Goal: Navigation & Orientation: Find specific page/section

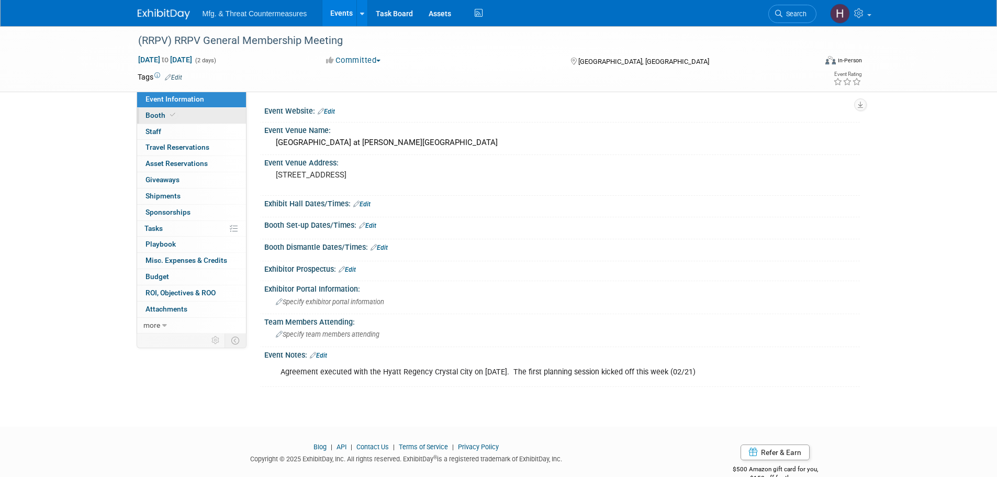
click at [157, 116] on span "Booth" at bounding box center [161, 115] width 32 height 8
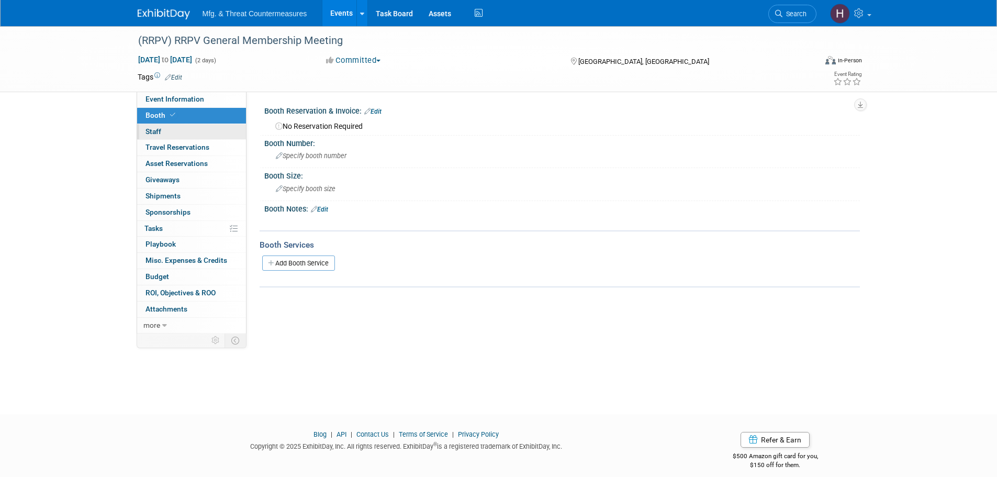
click at [193, 132] on link "0 Staff 0" at bounding box center [191, 132] width 109 height 16
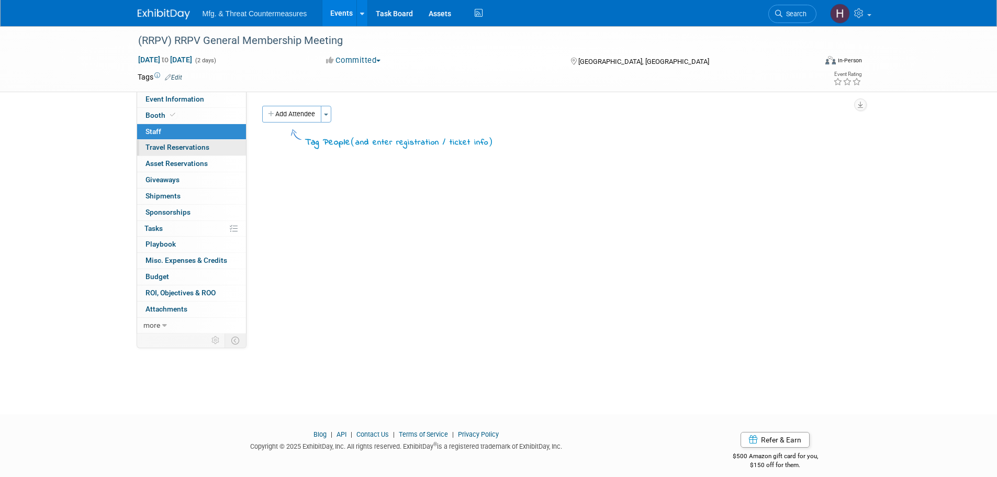
click at [184, 147] on span "Travel Reservations 0" at bounding box center [177, 147] width 64 height 8
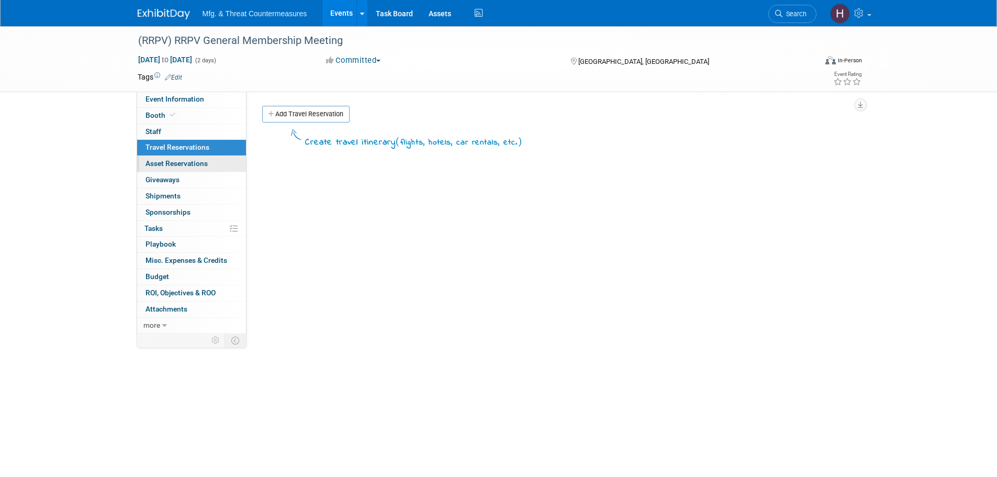
click at [179, 162] on span "Asset Reservations 0" at bounding box center [176, 163] width 62 height 8
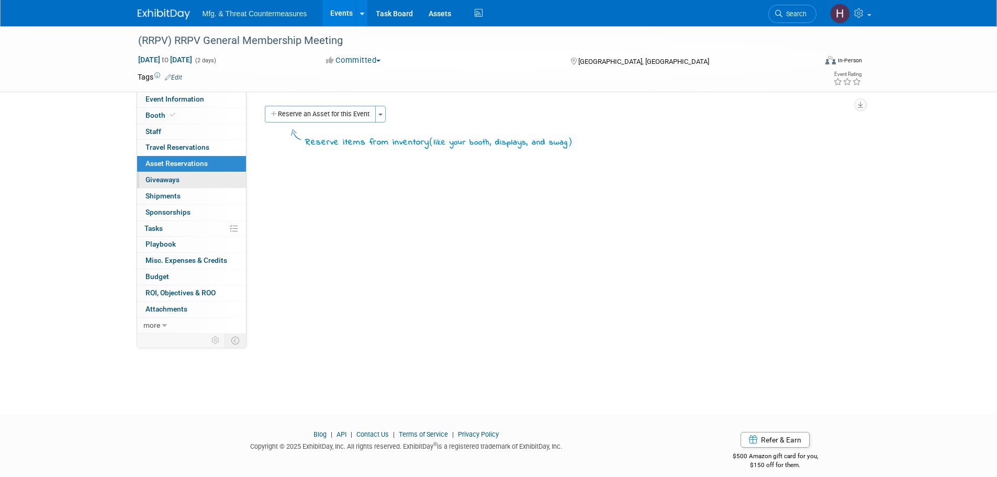
click at [181, 174] on link "0 Giveaways 0" at bounding box center [191, 180] width 109 height 16
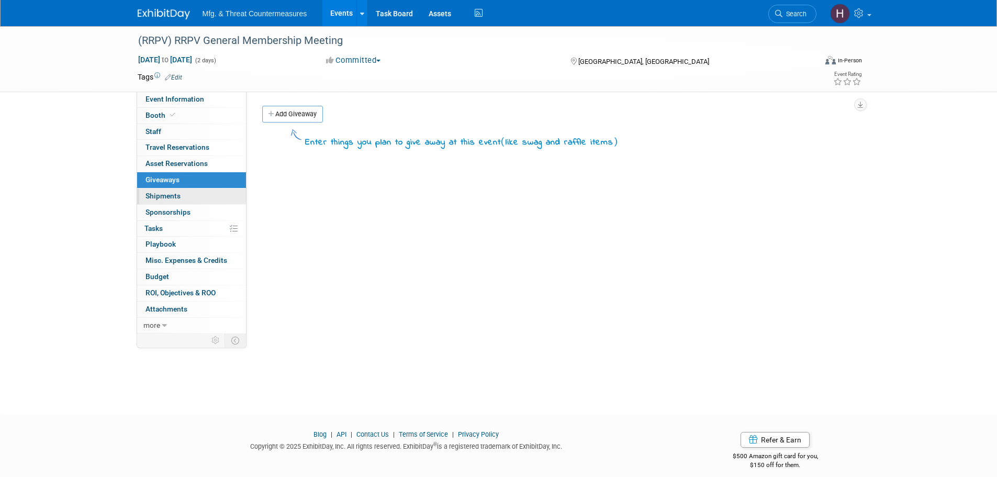
click at [172, 197] on span "Shipments 0" at bounding box center [162, 196] width 35 height 8
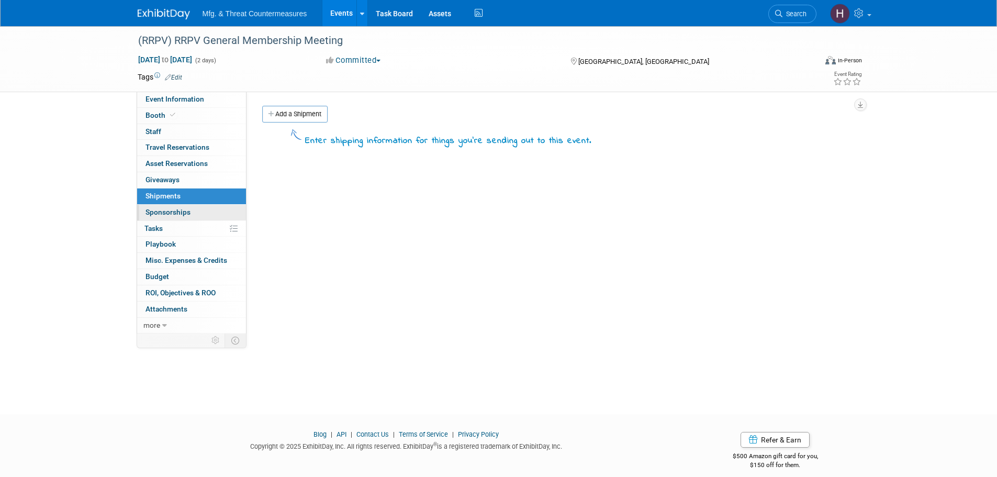
click at [175, 209] on span "Sponsorships 0" at bounding box center [167, 212] width 45 height 8
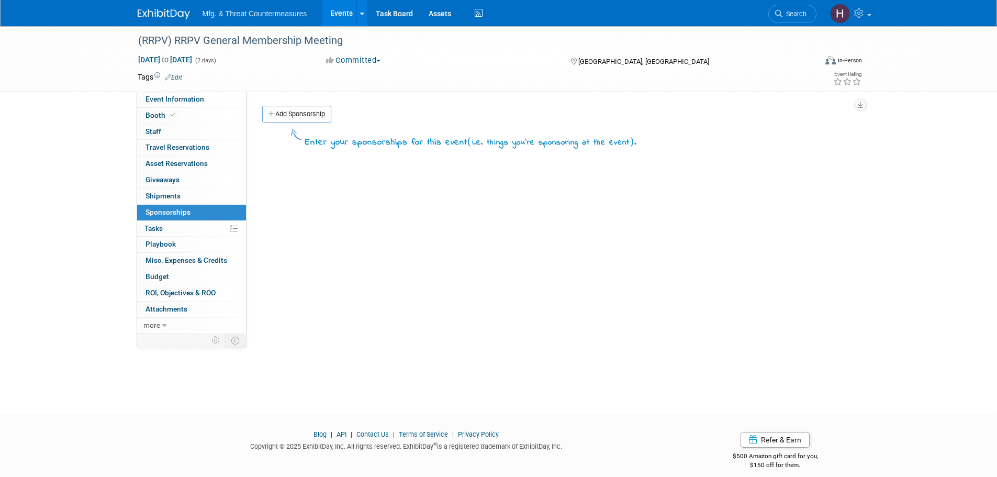
click at [173, 226] on link "0% Tasks 0%" at bounding box center [191, 229] width 109 height 16
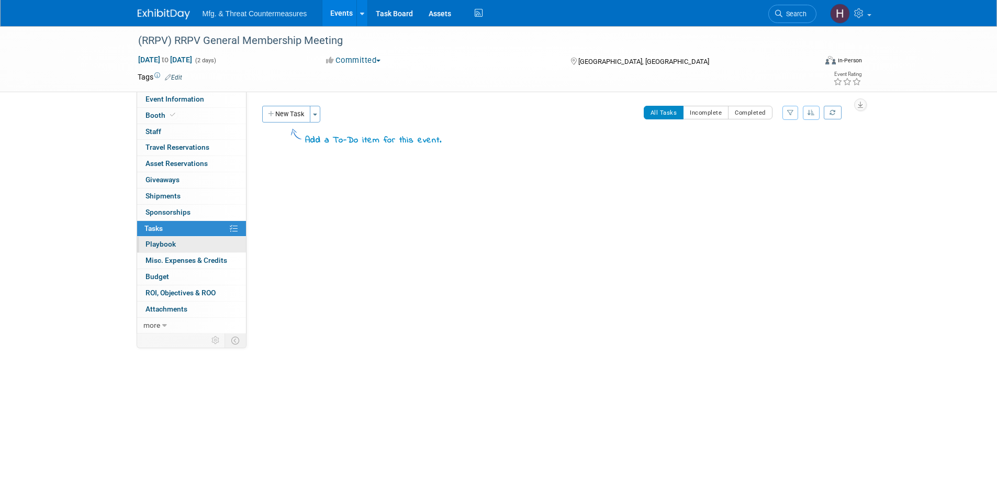
click at [166, 242] on span "Playbook 0" at bounding box center [160, 244] width 30 height 8
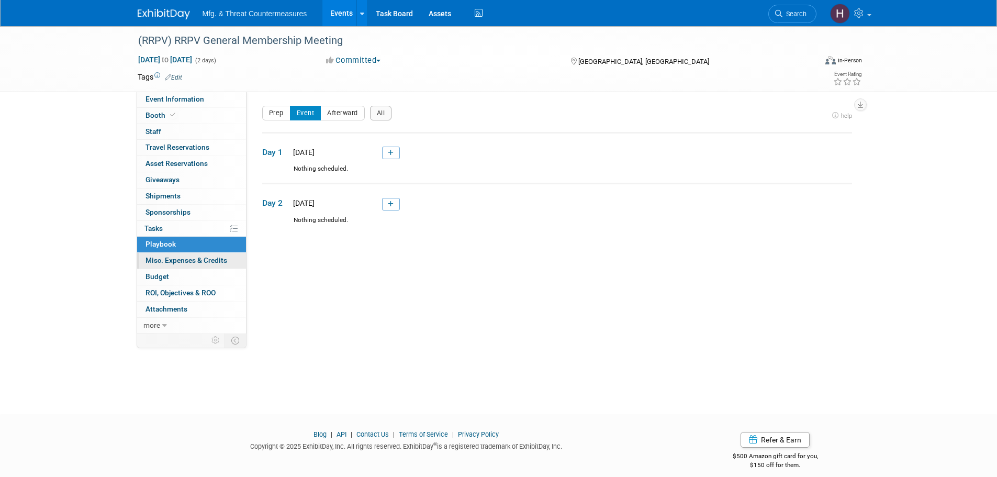
click at [164, 263] on span "Misc. Expenses & Credits 0" at bounding box center [186, 260] width 82 height 8
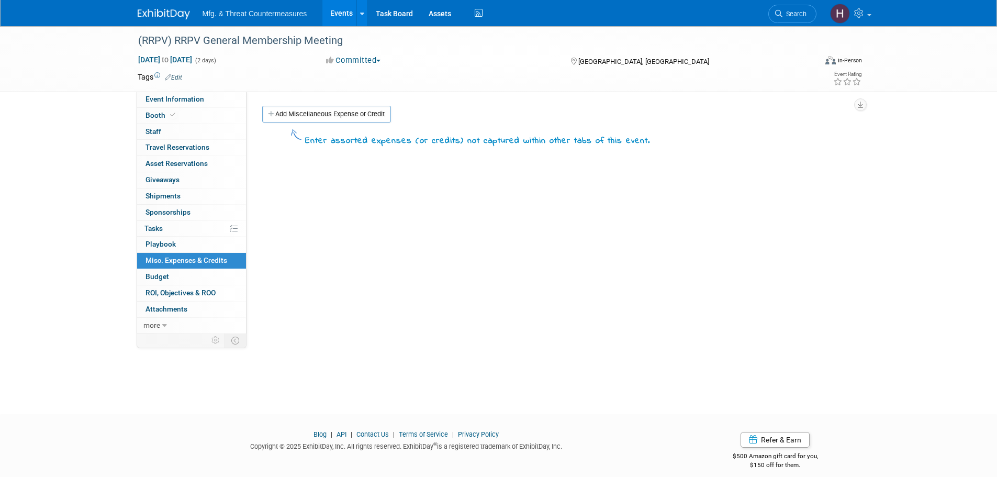
click at [161, 279] on span "Budget" at bounding box center [157, 276] width 24 height 8
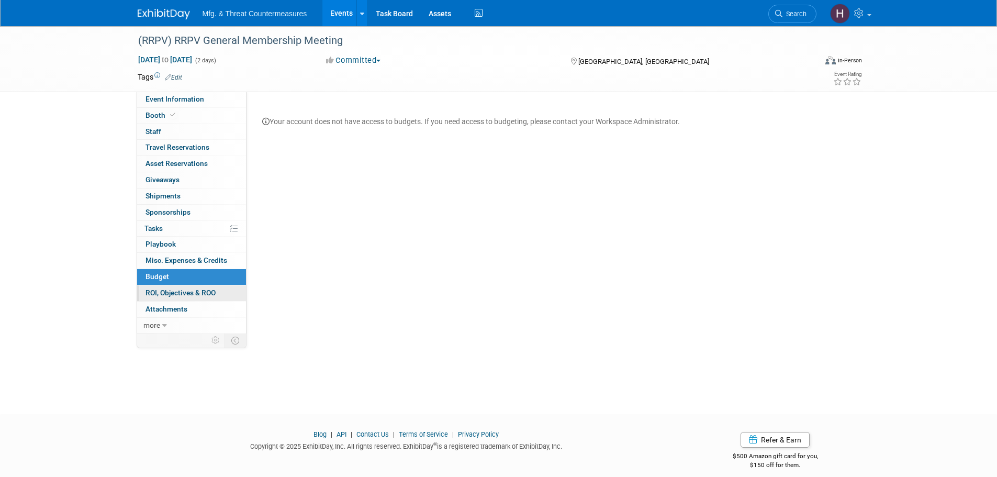
click at [164, 298] on link "0 ROI, Objectives & ROO 0" at bounding box center [191, 293] width 109 height 16
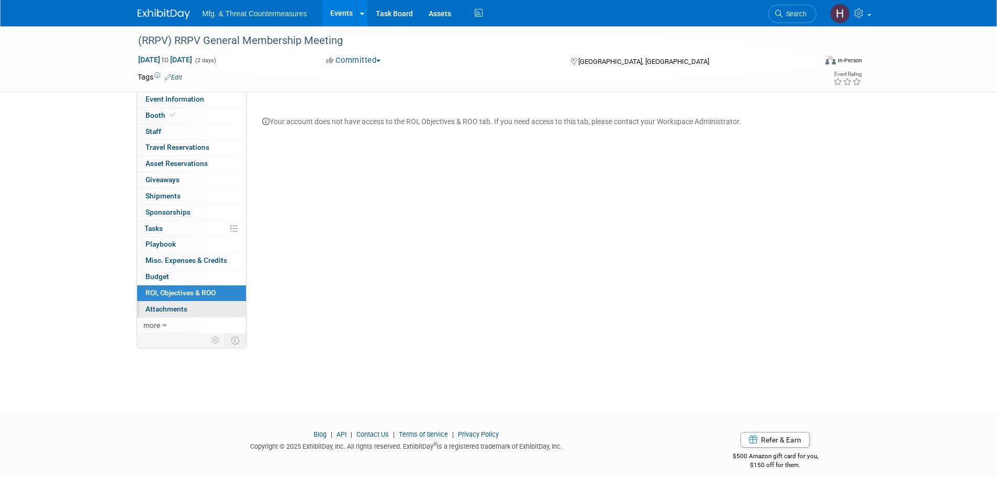
click at [170, 311] on span "Attachments 0" at bounding box center [166, 309] width 42 height 8
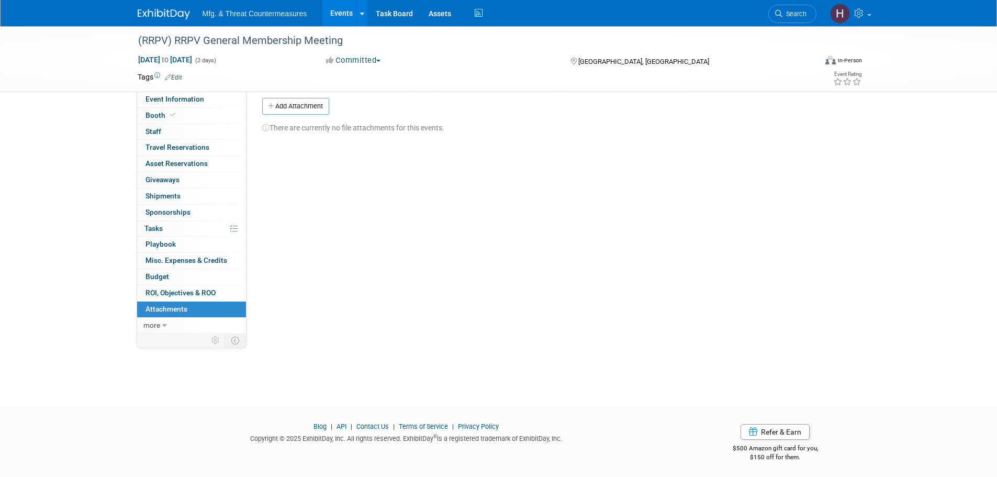
scroll to position [10, 0]
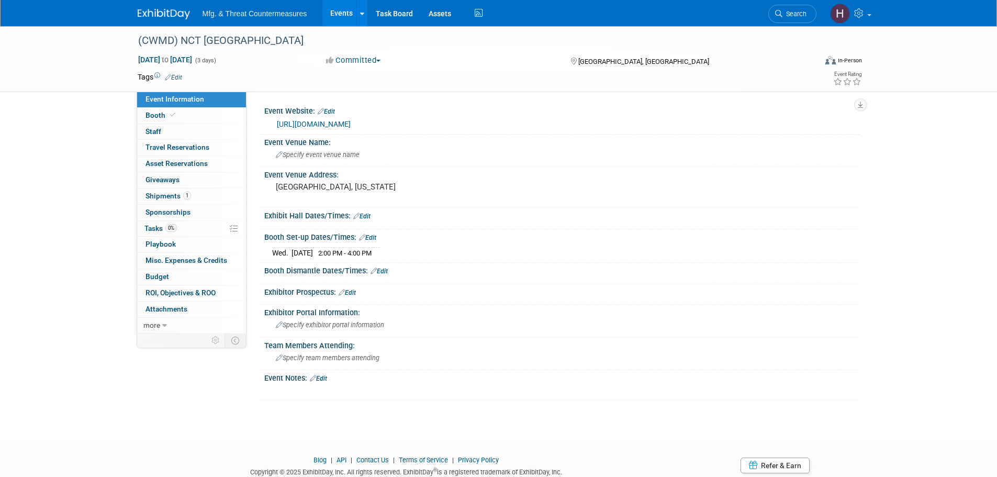
click at [351, 127] on link "https://nct-events.com/nct-usa" at bounding box center [314, 124] width 74 height 8
click at [159, 111] on span "Booth" at bounding box center [161, 115] width 32 height 8
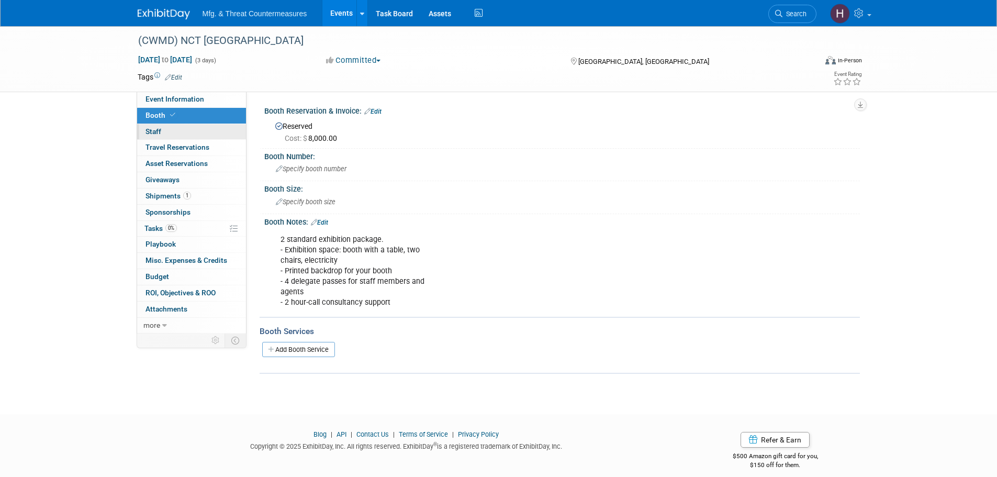
click at [177, 133] on link "0 Staff 0" at bounding box center [191, 132] width 109 height 16
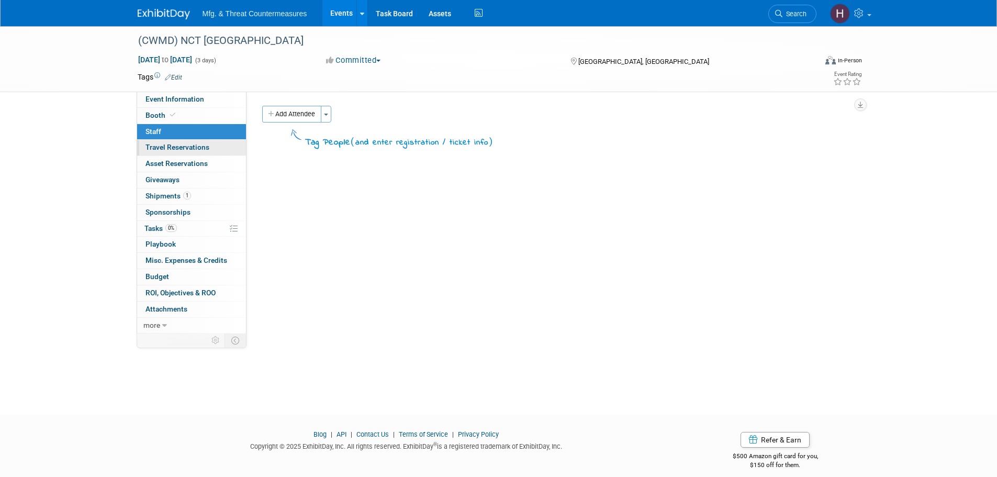
click at [170, 148] on span "Travel Reservations 0" at bounding box center [177, 147] width 64 height 8
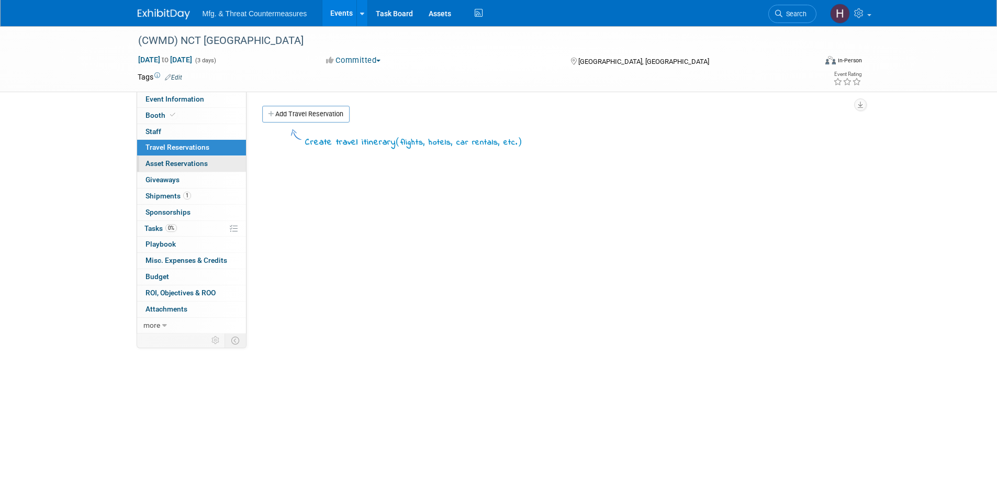
click at [160, 169] on link "0 Asset Reservations 0" at bounding box center [191, 164] width 109 height 16
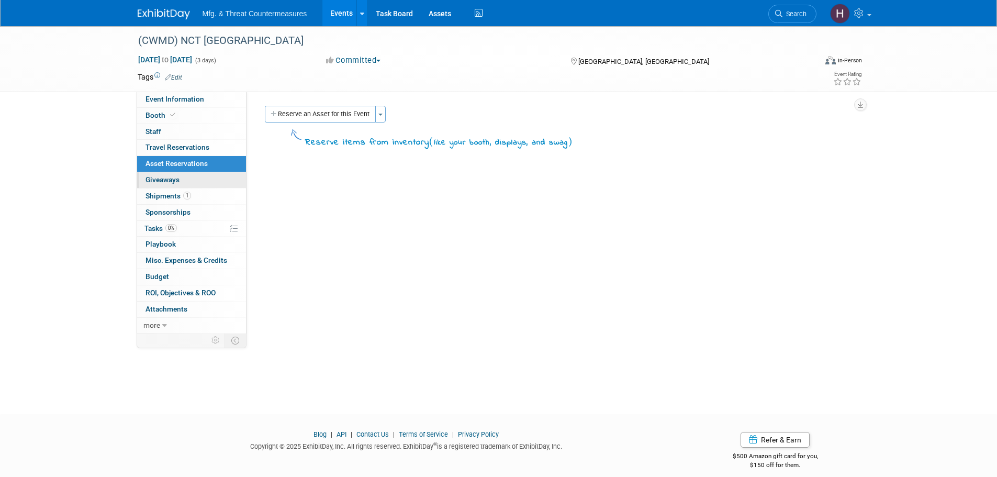
click at [162, 182] on span "Giveaways 0" at bounding box center [162, 179] width 34 height 8
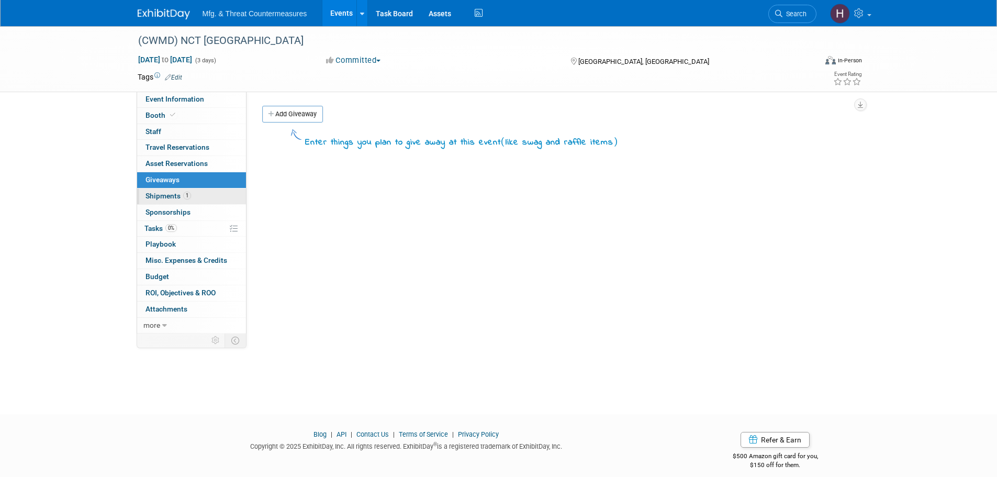
click at [160, 193] on span "Shipments 1" at bounding box center [168, 196] width 46 height 8
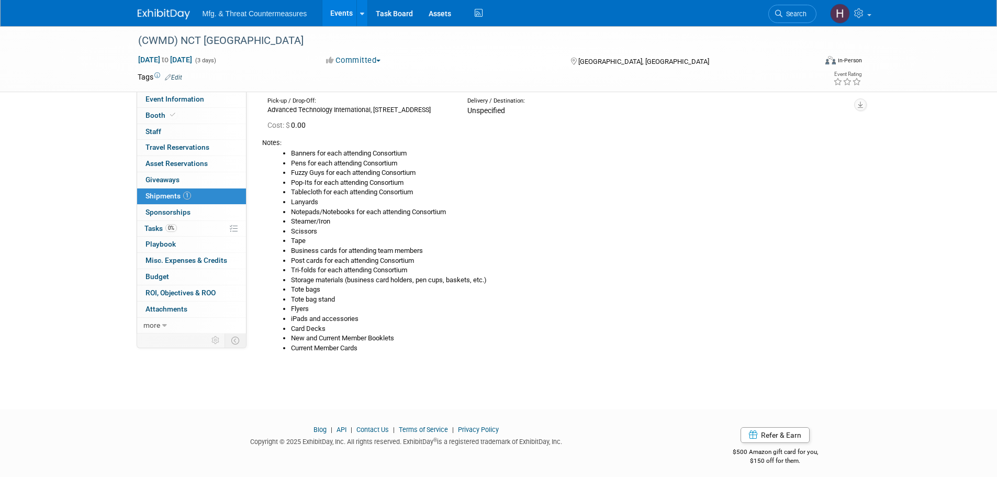
scroll to position [96, 0]
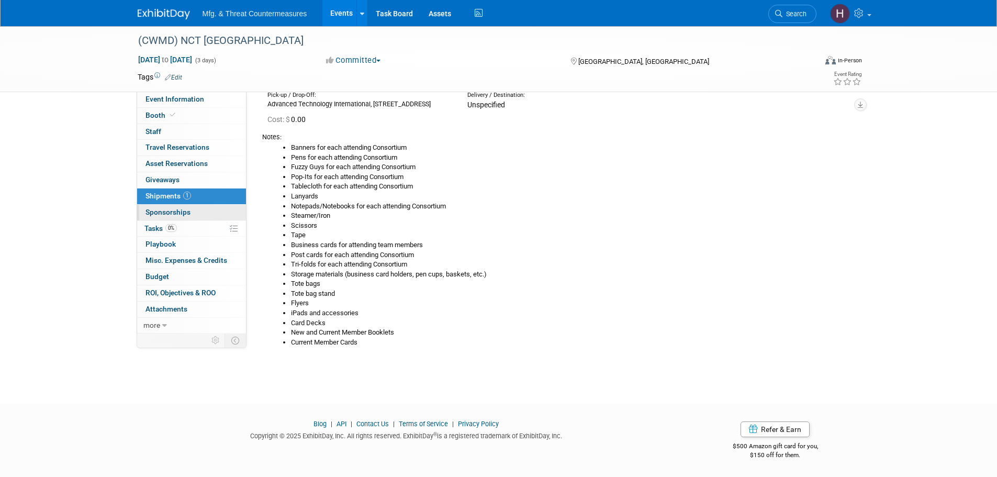
click at [177, 217] on link "0 Sponsorships 0" at bounding box center [191, 213] width 109 height 16
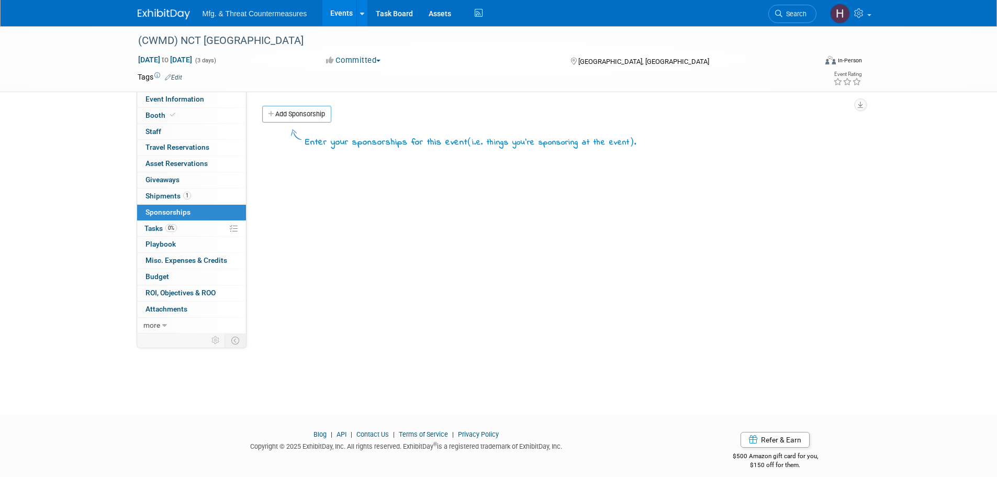
click at [164, 229] on span "Tasks 0%" at bounding box center [160, 228] width 32 height 8
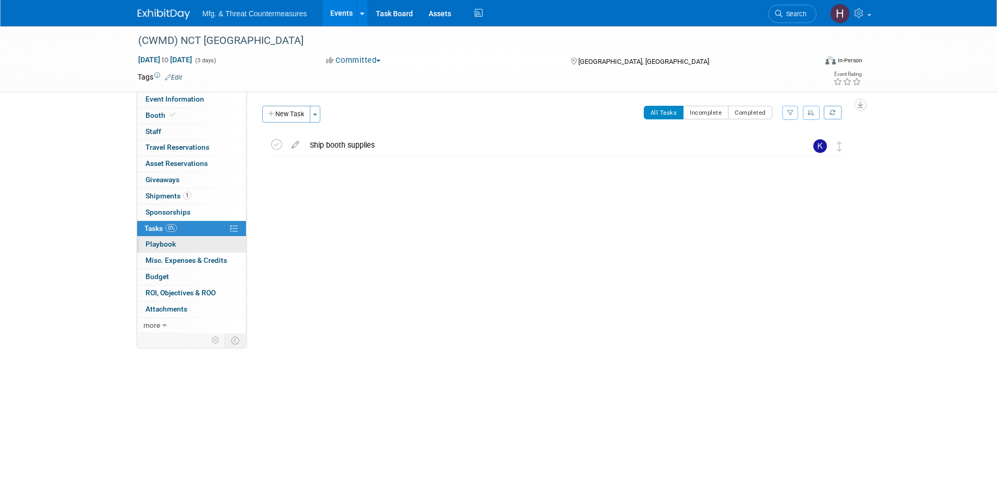
click at [153, 248] on span "Playbook 0" at bounding box center [160, 244] width 30 height 8
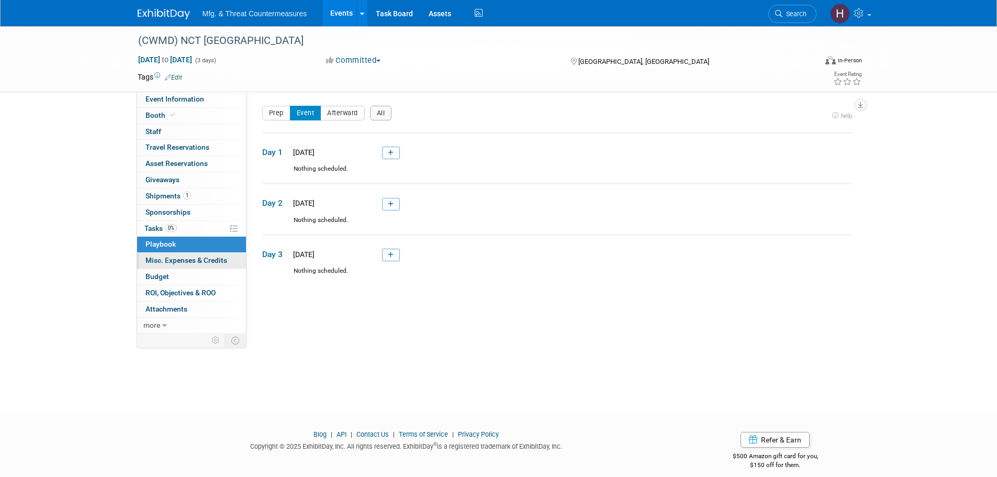
click at [161, 266] on link "0 Misc. Expenses & Credits 0" at bounding box center [191, 261] width 109 height 16
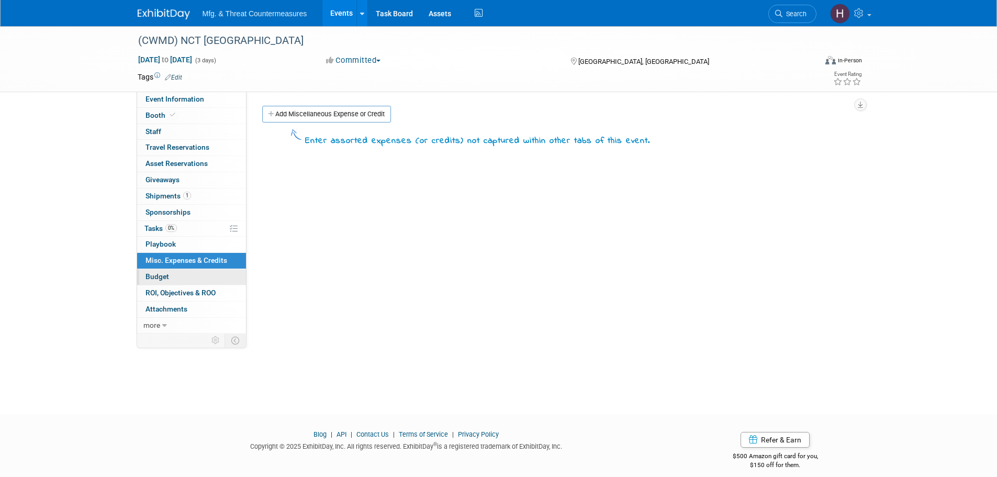
click at [158, 277] on span "Budget" at bounding box center [157, 276] width 24 height 8
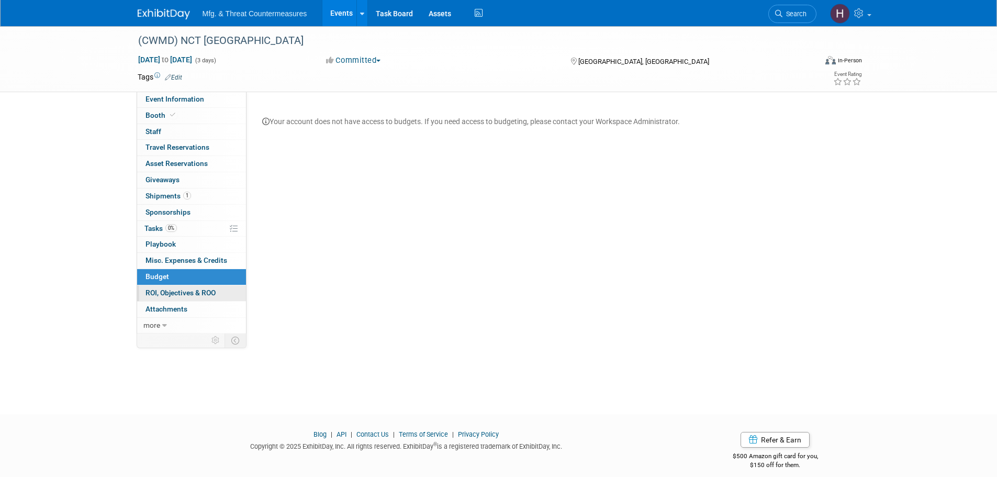
click at [163, 293] on span "ROI, Objectives & ROO 0" at bounding box center [180, 292] width 70 height 8
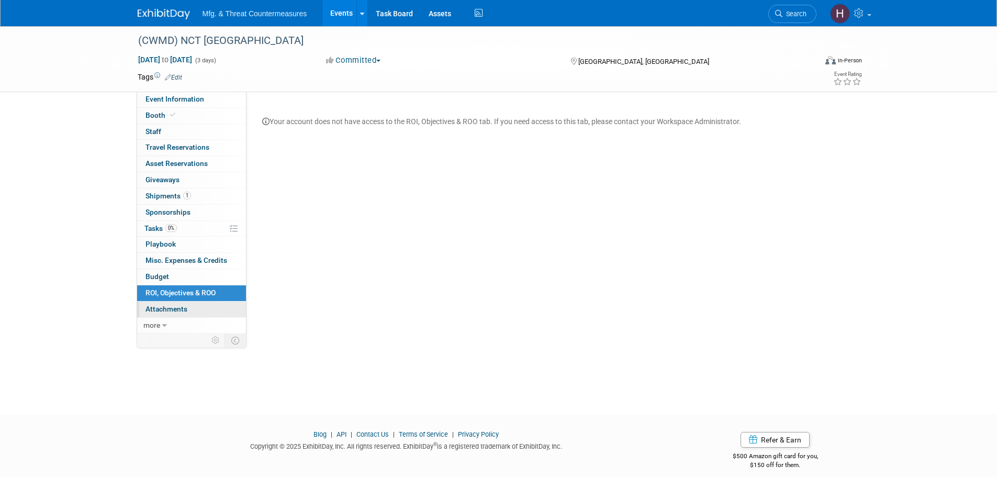
click at [165, 310] on span "Attachments 0" at bounding box center [166, 309] width 42 height 8
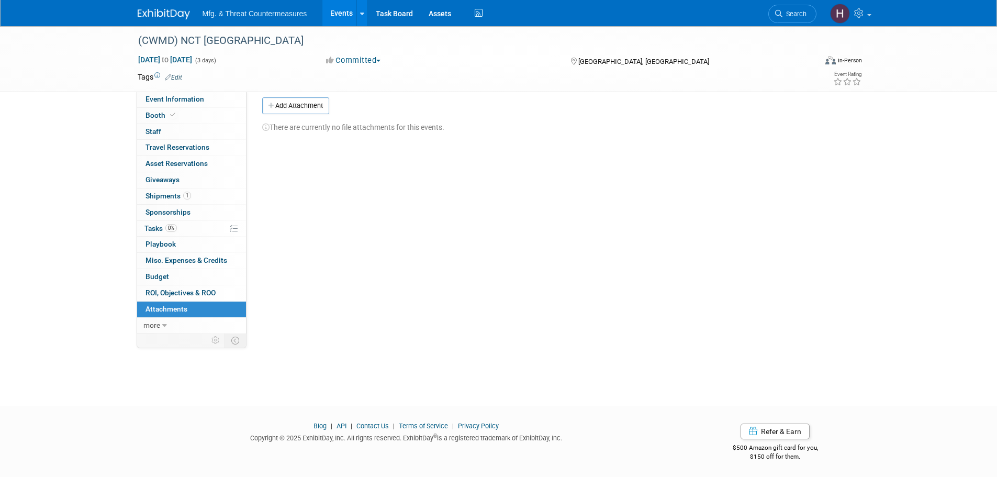
scroll to position [10, 0]
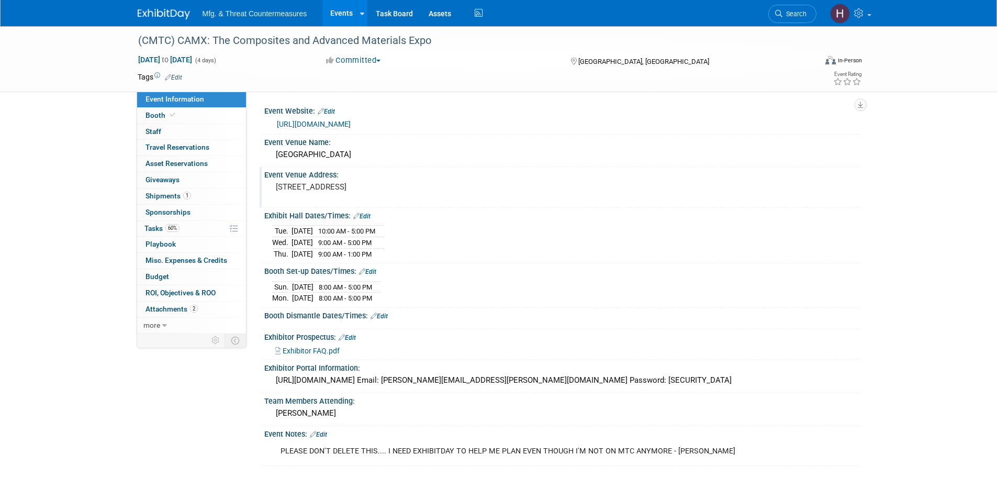
click at [661, 197] on div "Event Venue Address: 9800 International Dr, Orlando, FL 32819" at bounding box center [560, 187] width 600 height 40
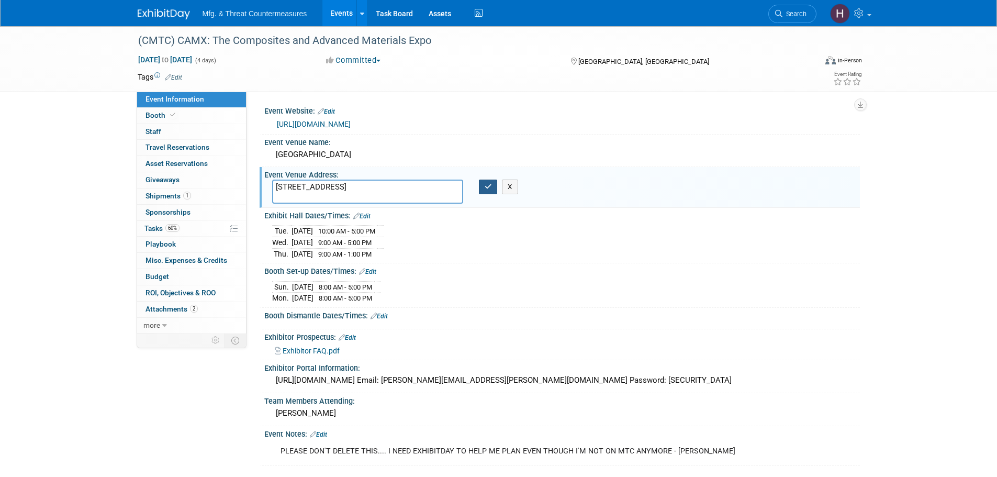
click at [487, 187] on icon "button" at bounding box center [488, 186] width 7 height 7
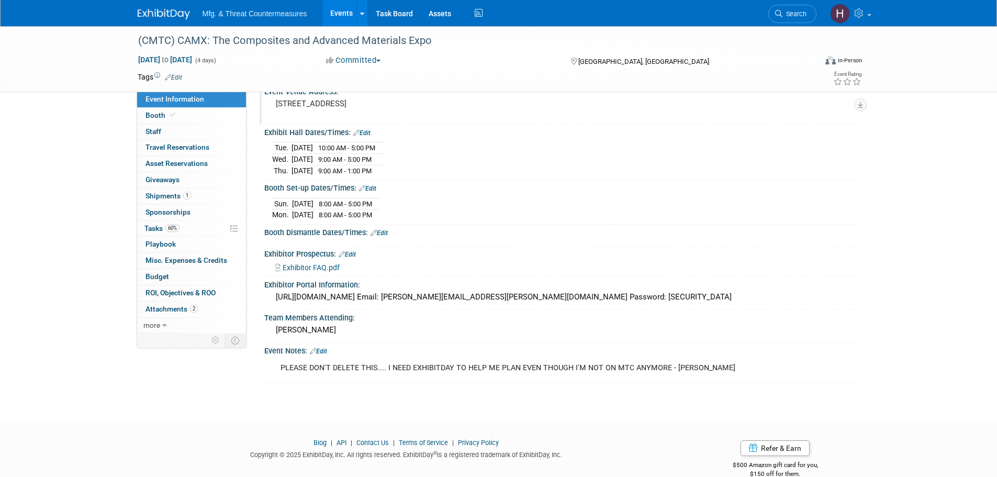
scroll to position [100, 0]
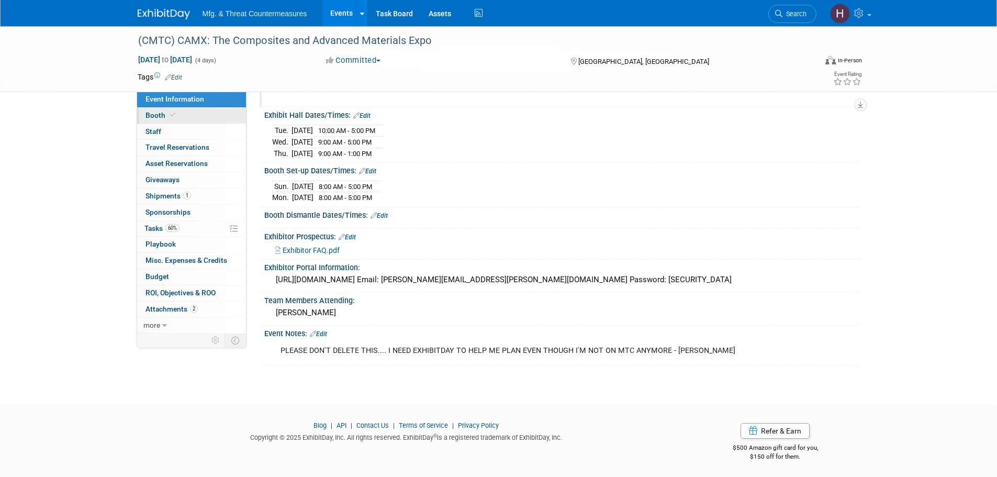
click at [165, 117] on span "Booth" at bounding box center [161, 115] width 32 height 8
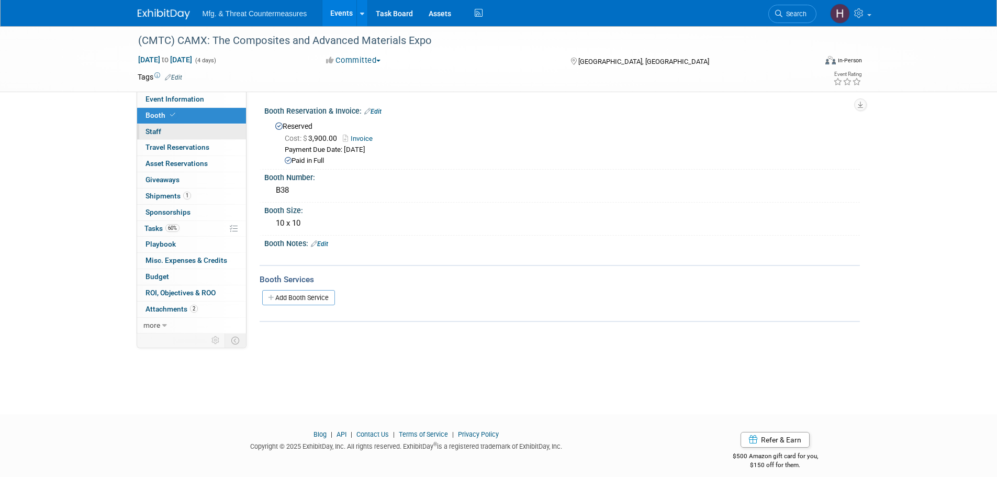
click at [161, 131] on span "Staff 0" at bounding box center [153, 131] width 16 height 8
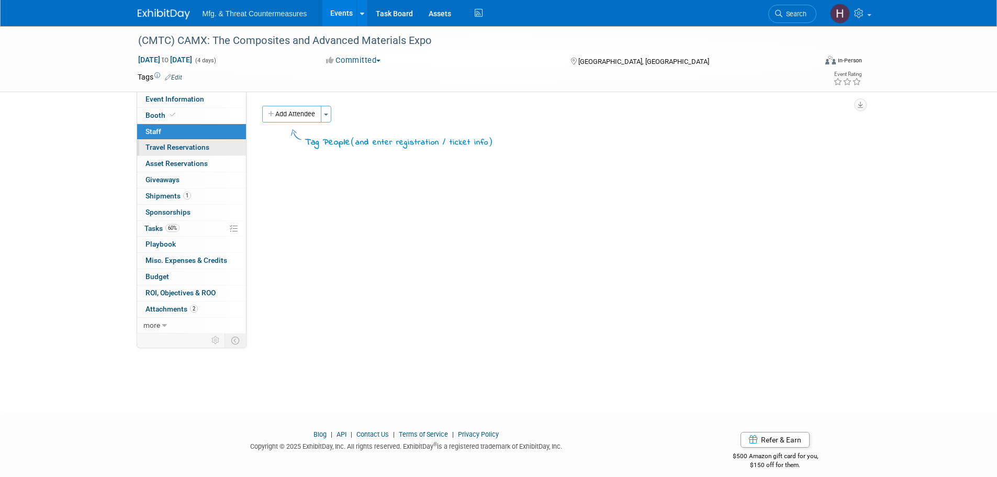
click at [161, 146] on span "Travel Reservations 0" at bounding box center [177, 147] width 64 height 8
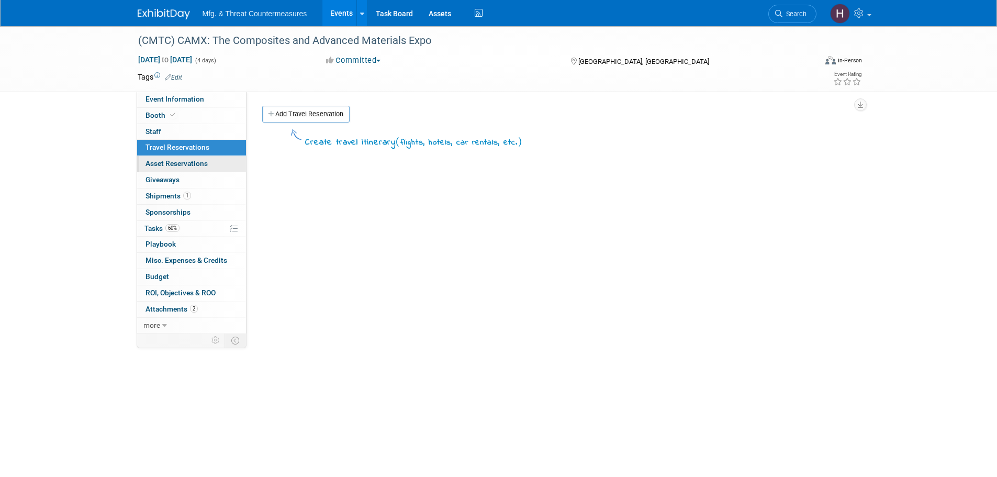
click at [164, 161] on span "Asset Reservations 0" at bounding box center [176, 163] width 62 height 8
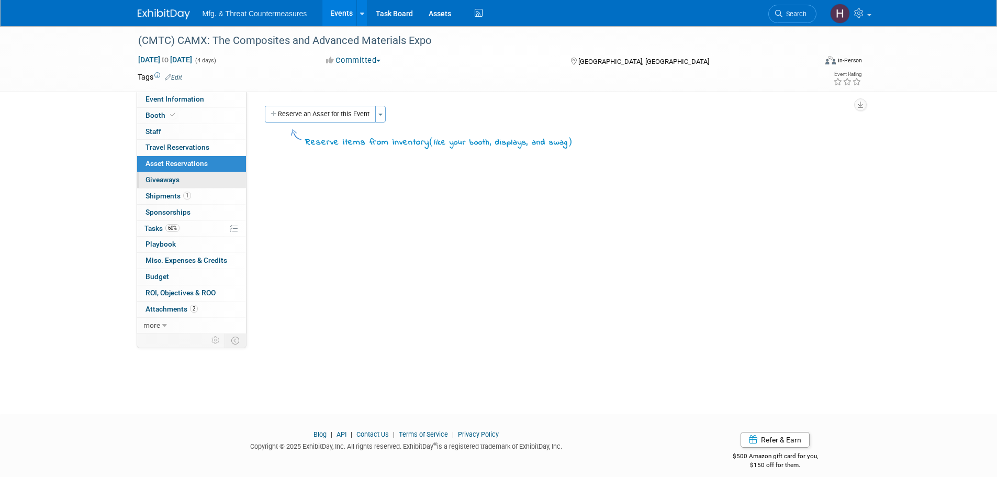
click at [165, 184] on span "Giveaways 0" at bounding box center [162, 179] width 34 height 8
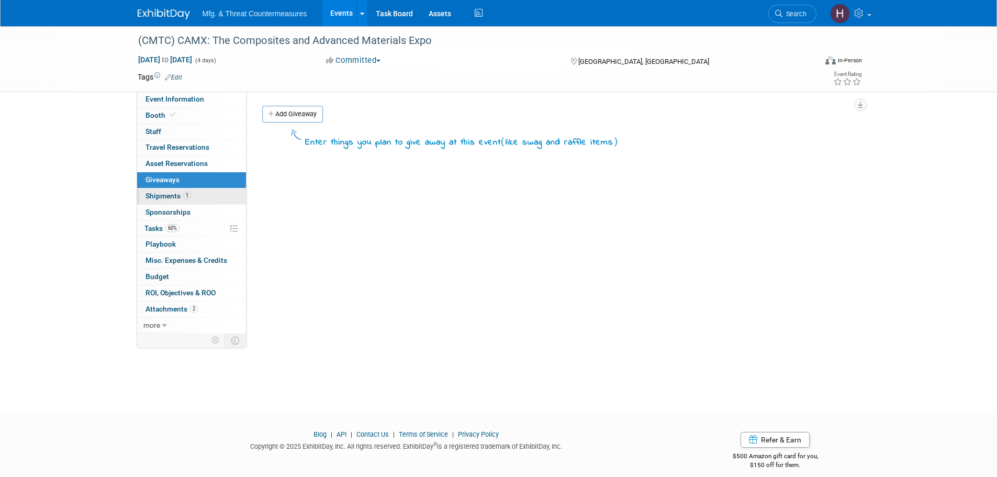
click at [164, 196] on span "Shipments 1" at bounding box center [168, 196] width 46 height 8
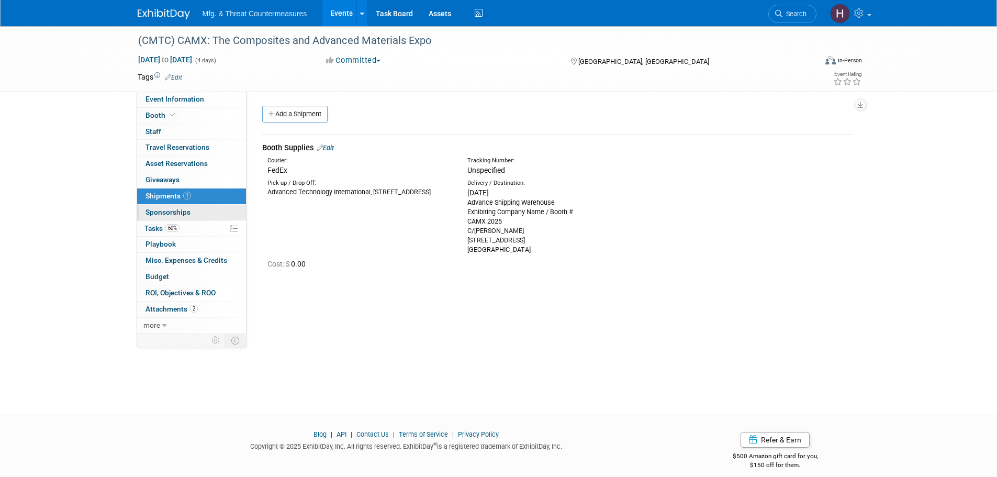
click at [164, 214] on span "Sponsorships 0" at bounding box center [167, 212] width 45 height 8
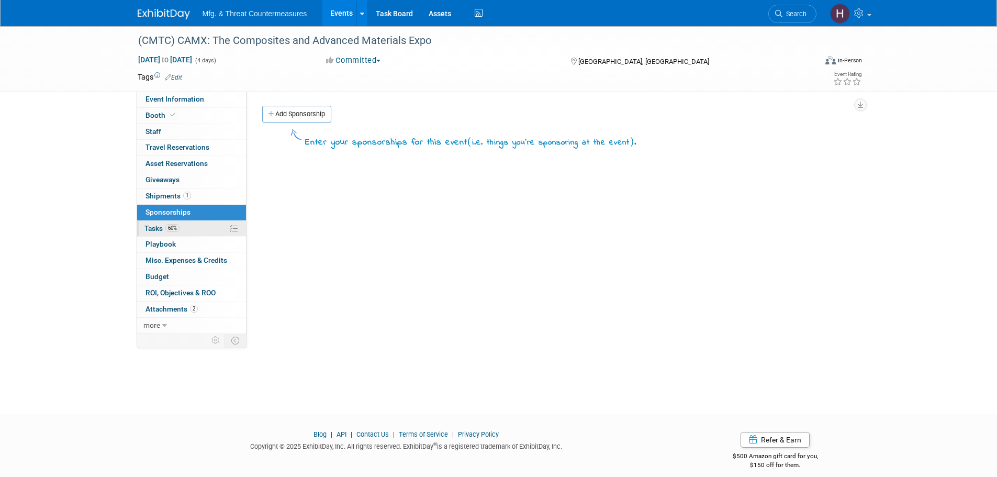
click at [166, 222] on link "60% Tasks 60%" at bounding box center [191, 229] width 109 height 16
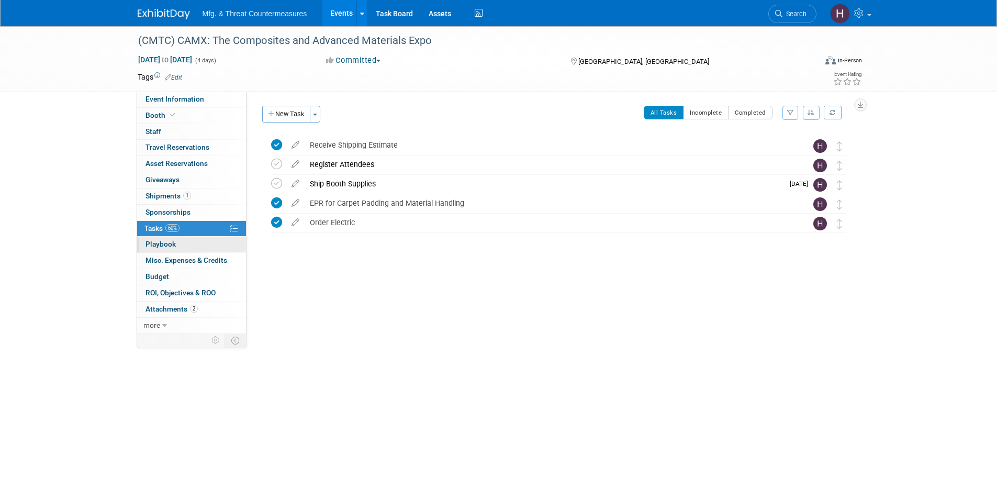
click at [150, 237] on link "0 Playbook 0" at bounding box center [191, 245] width 109 height 16
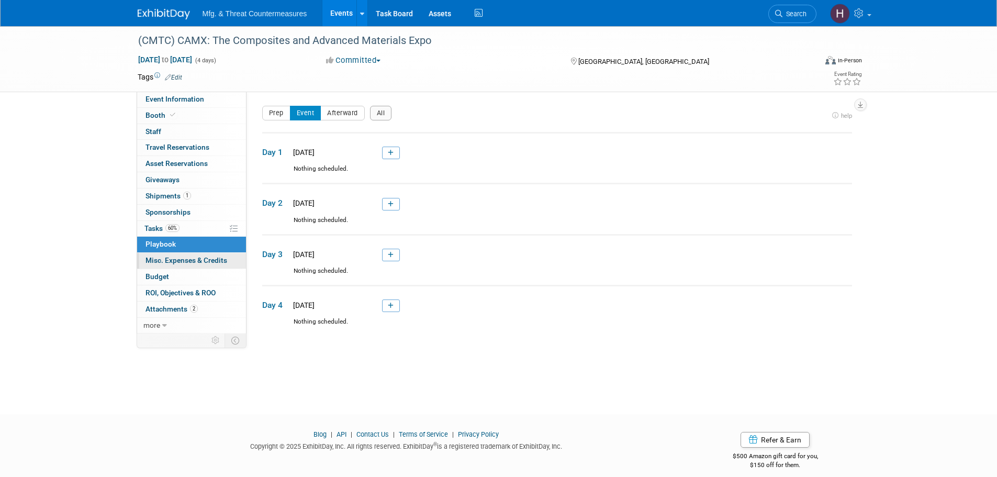
click at [157, 257] on span "Misc. Expenses & Credits 0" at bounding box center [186, 260] width 82 height 8
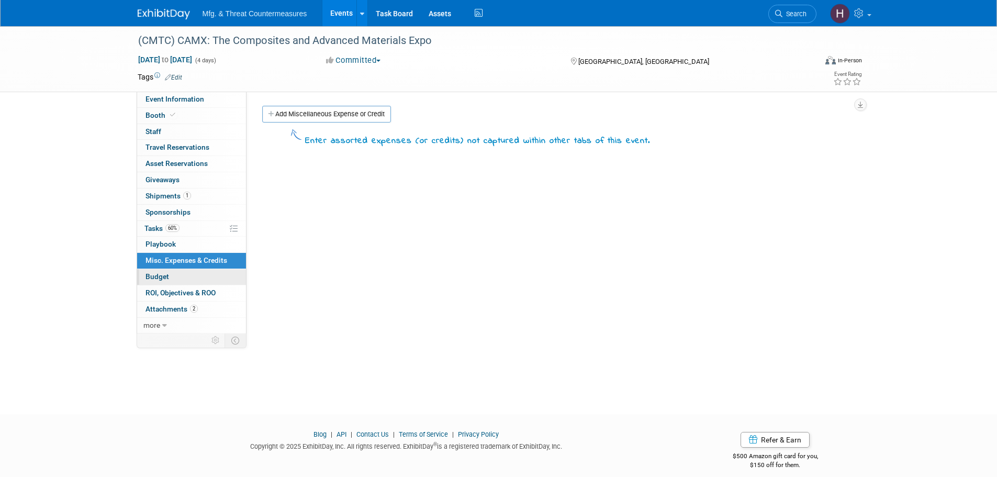
click at [157, 277] on span "Budget" at bounding box center [157, 276] width 24 height 8
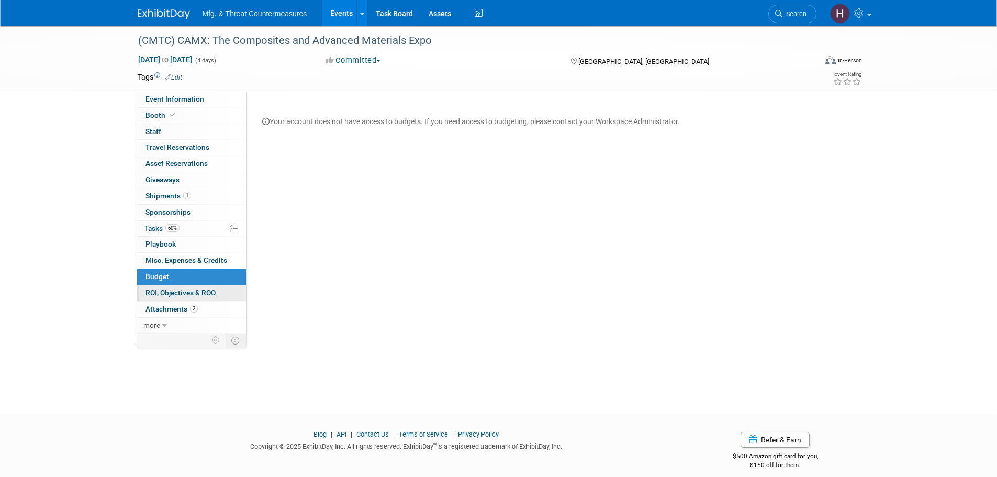
click at [176, 300] on link "0 ROI, Objectives & ROO 0" at bounding box center [191, 293] width 109 height 16
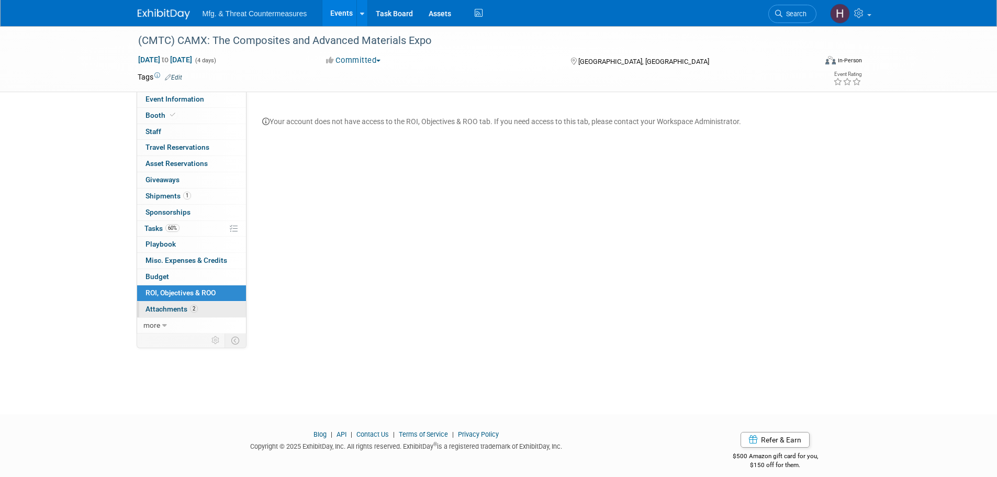
click at [176, 308] on span "Attachments 2" at bounding box center [171, 309] width 52 height 8
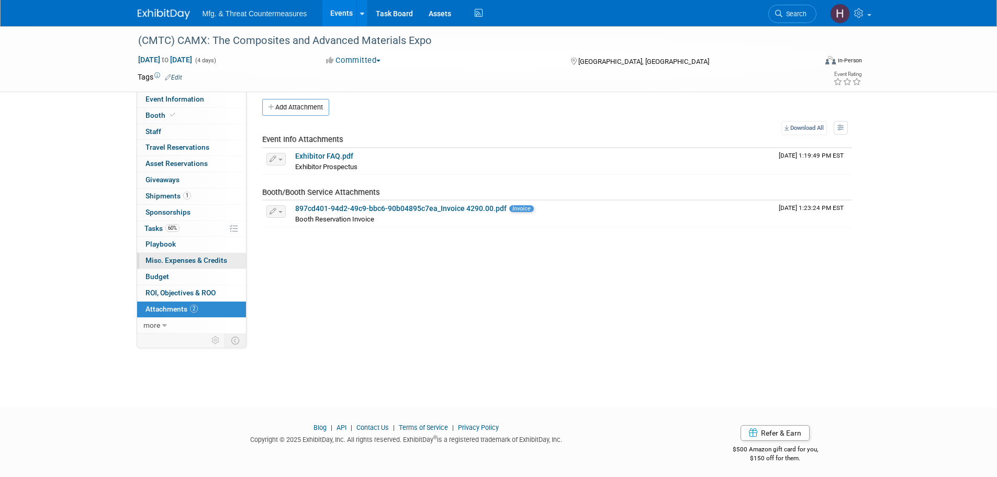
scroll to position [10, 0]
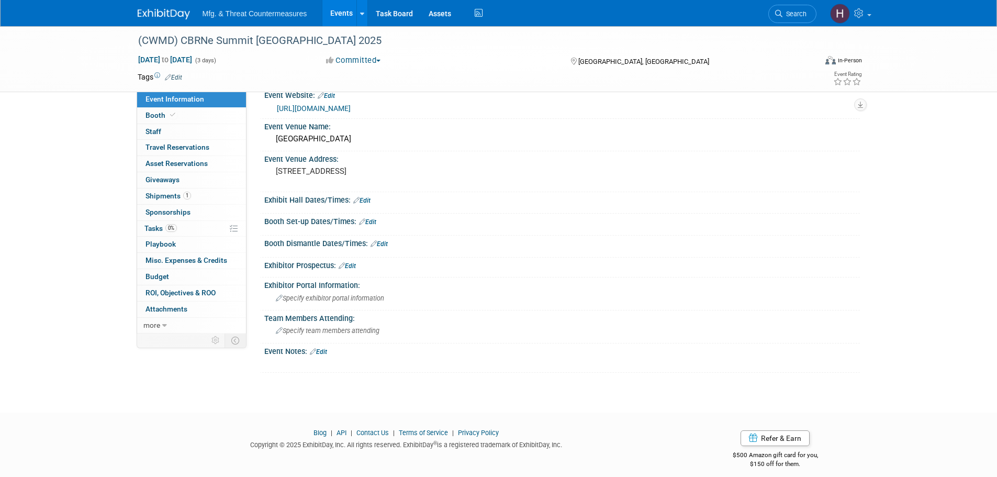
scroll to position [25, 0]
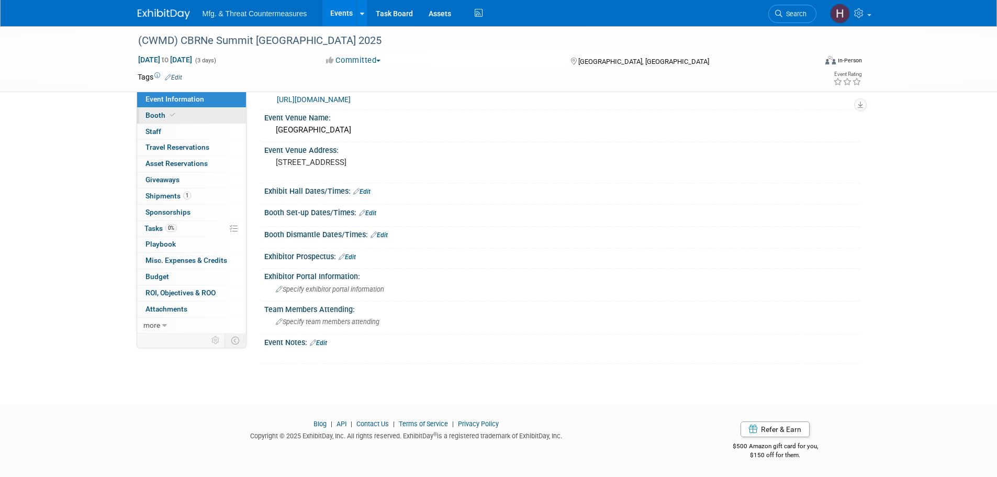
drag, startPoint x: 183, startPoint y: 113, endPoint x: 168, endPoint y: 123, distance: 18.0
click at [181, 113] on link "Booth" at bounding box center [191, 116] width 109 height 16
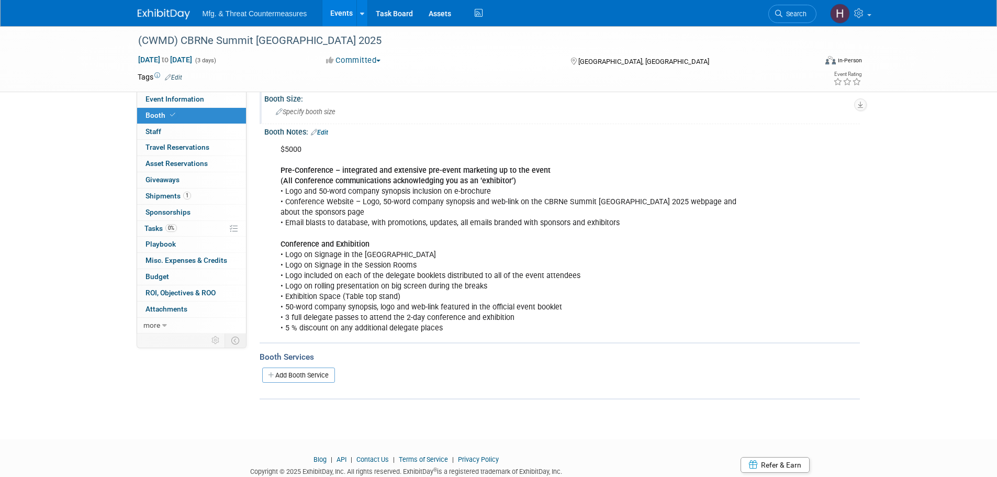
scroll to position [126, 0]
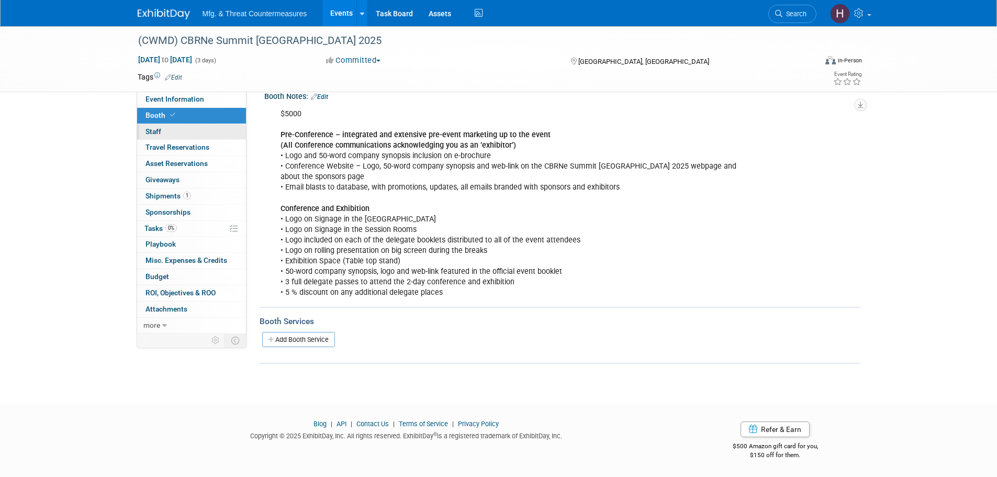
click at [178, 136] on link "0 Staff 0" at bounding box center [191, 132] width 109 height 16
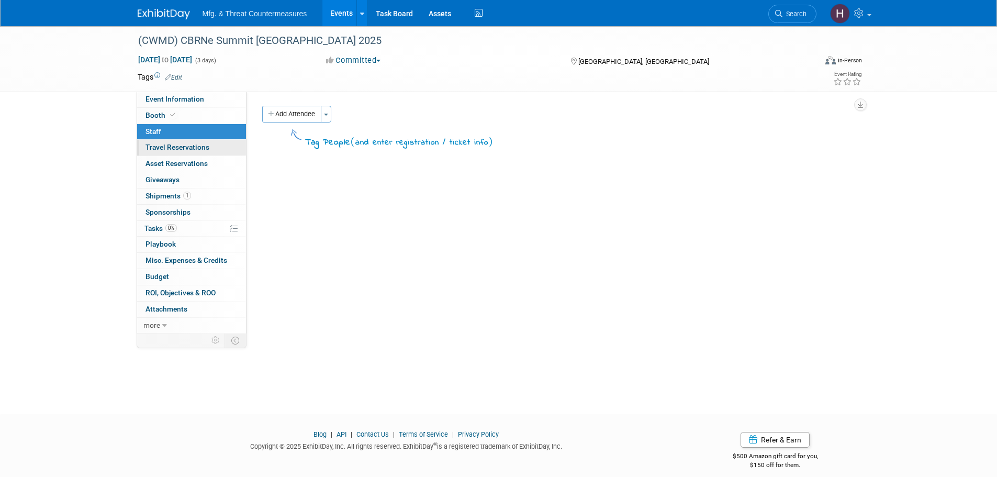
click at [174, 146] on span "Travel Reservations 0" at bounding box center [177, 147] width 64 height 8
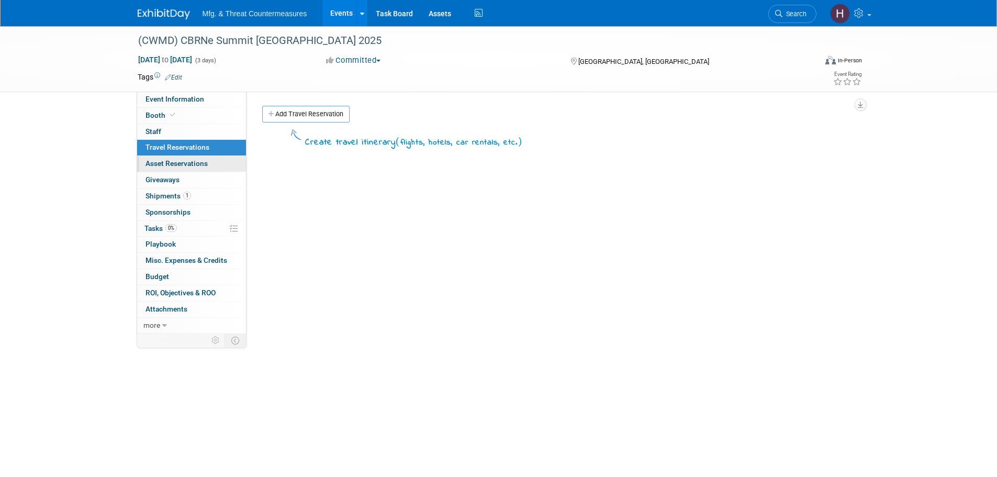
click at [171, 160] on span "Asset Reservations 0" at bounding box center [176, 163] width 62 height 8
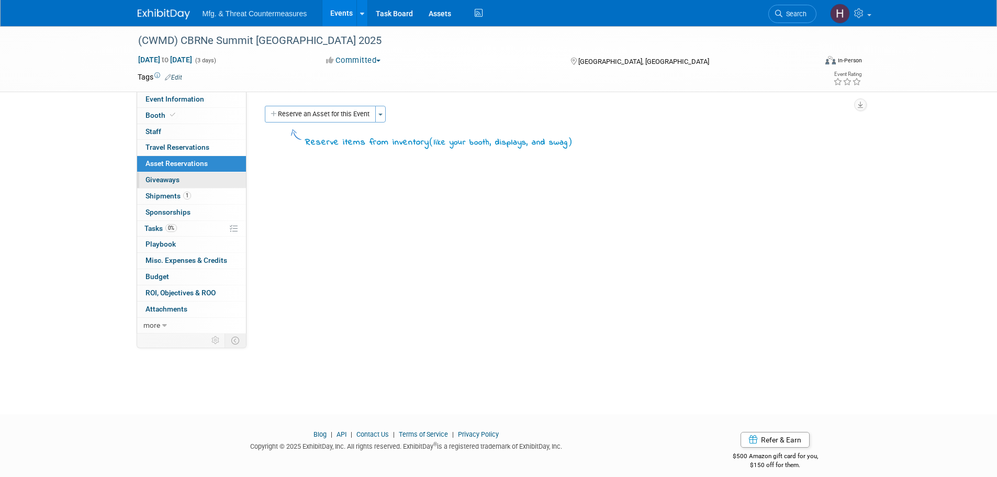
click at [164, 180] on span "Giveaways 0" at bounding box center [162, 179] width 34 height 8
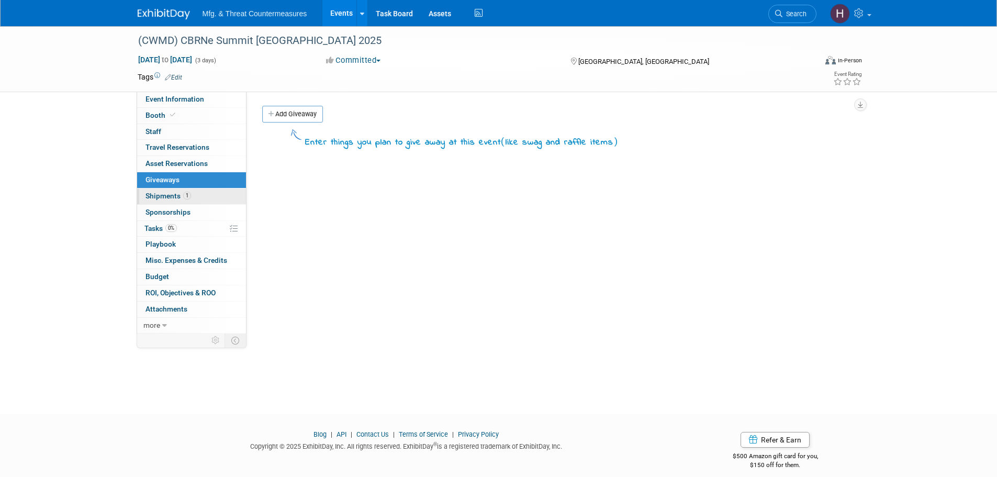
click at [158, 198] on span "Shipments 1" at bounding box center [168, 196] width 46 height 8
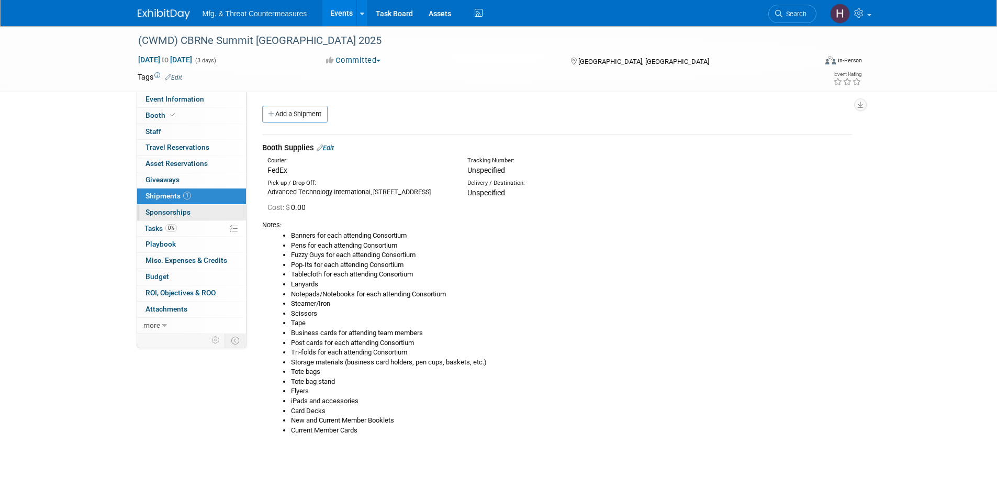
click at [156, 212] on span "Sponsorships 0" at bounding box center [167, 212] width 45 height 8
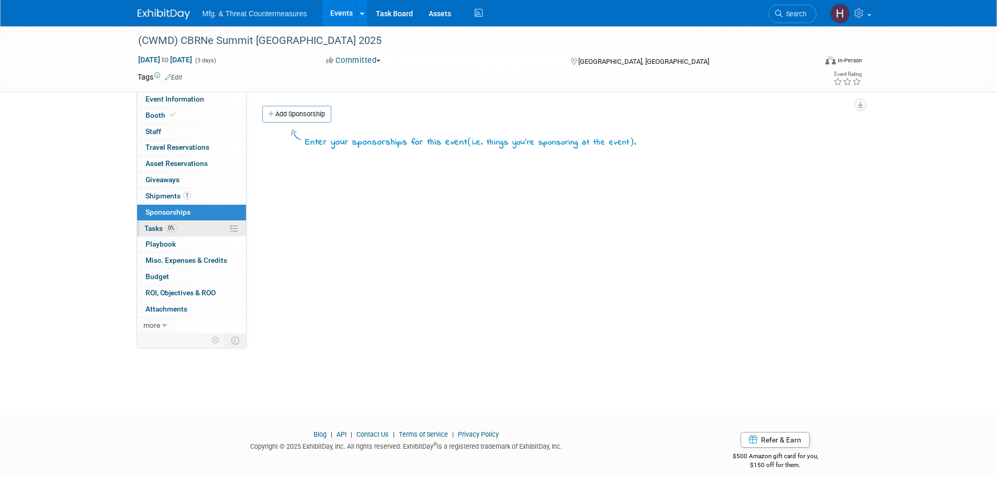
click at [154, 223] on link "0% Tasks 0%" at bounding box center [191, 229] width 109 height 16
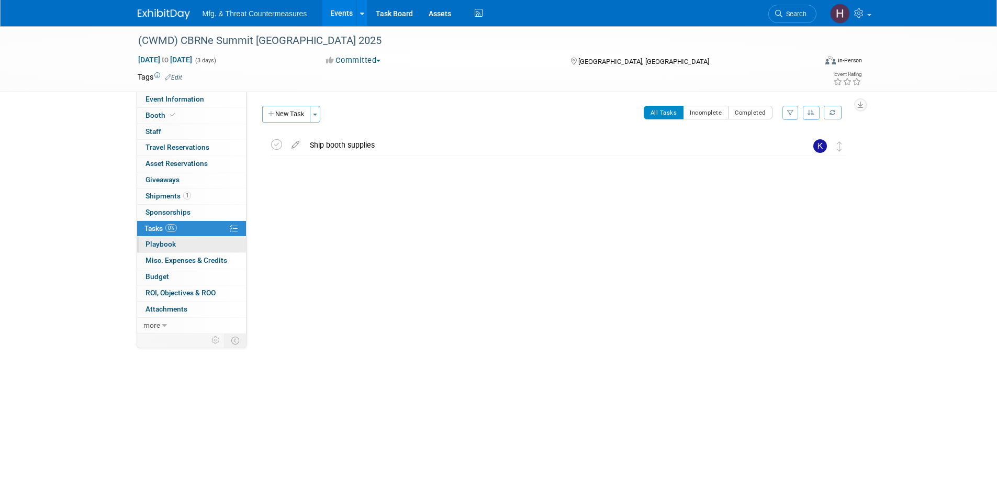
click at [166, 241] on span "Playbook 0" at bounding box center [160, 244] width 30 height 8
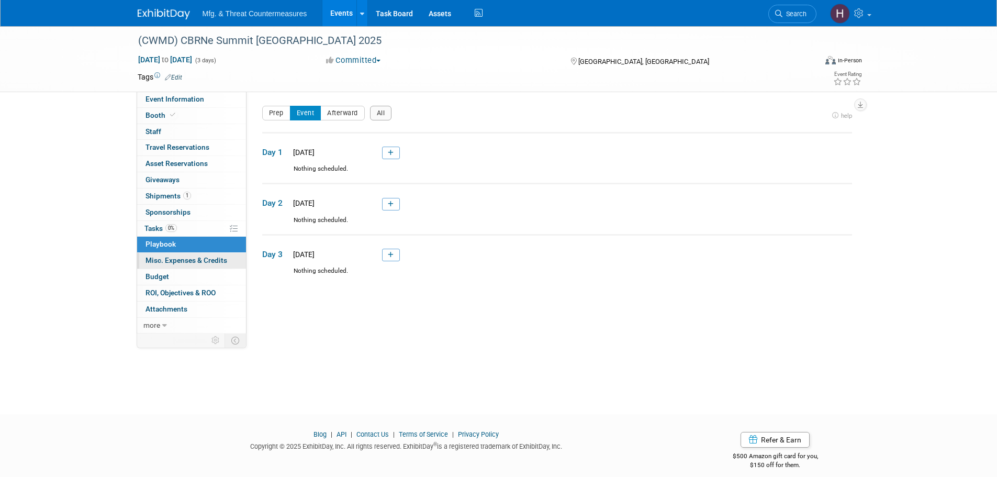
click at [171, 265] on link "0 Misc. Expenses & Credits 0" at bounding box center [191, 261] width 109 height 16
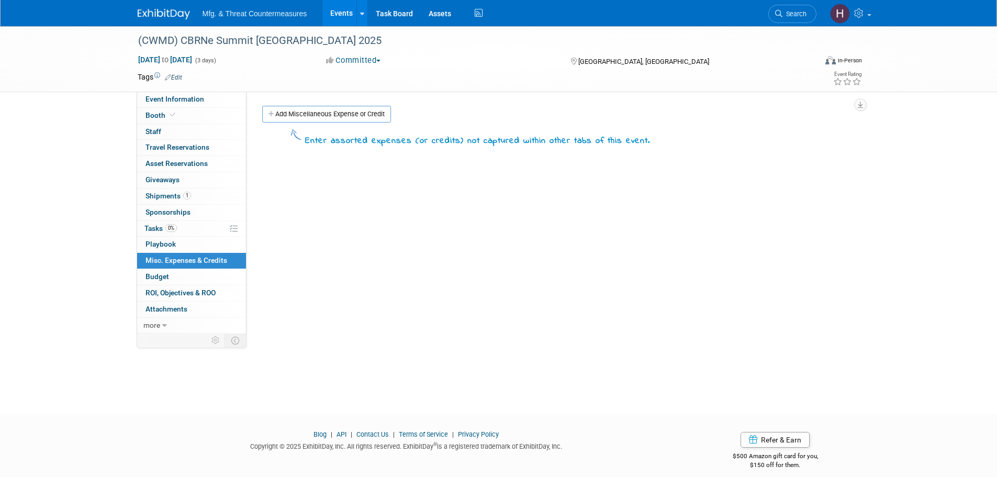
click at [170, 277] on link "Budget" at bounding box center [191, 277] width 109 height 16
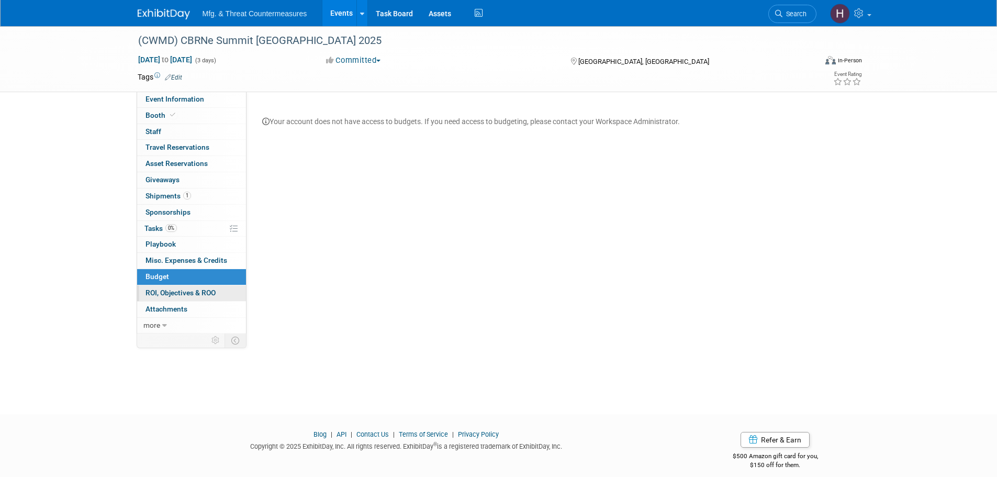
click at [169, 295] on span "ROI, Objectives & ROO 0" at bounding box center [180, 292] width 70 height 8
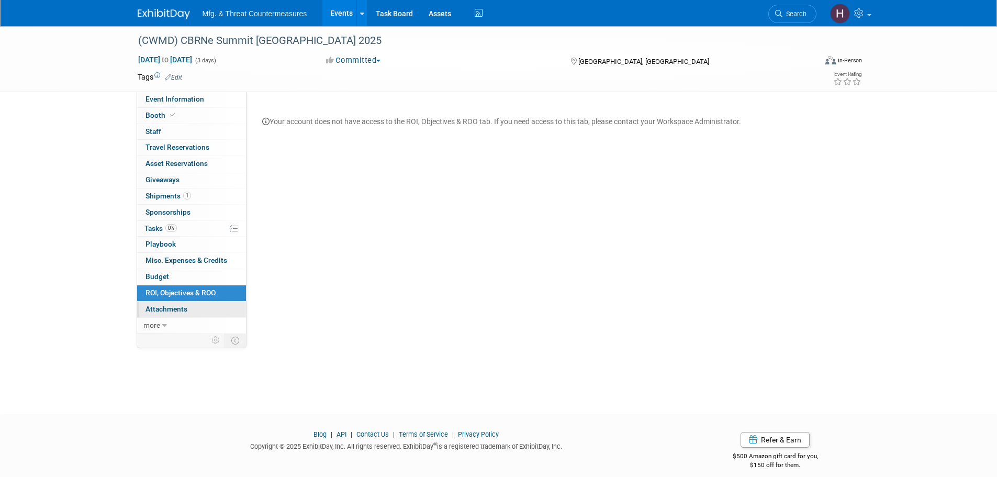
click at [166, 310] on span "Attachments 0" at bounding box center [166, 309] width 42 height 8
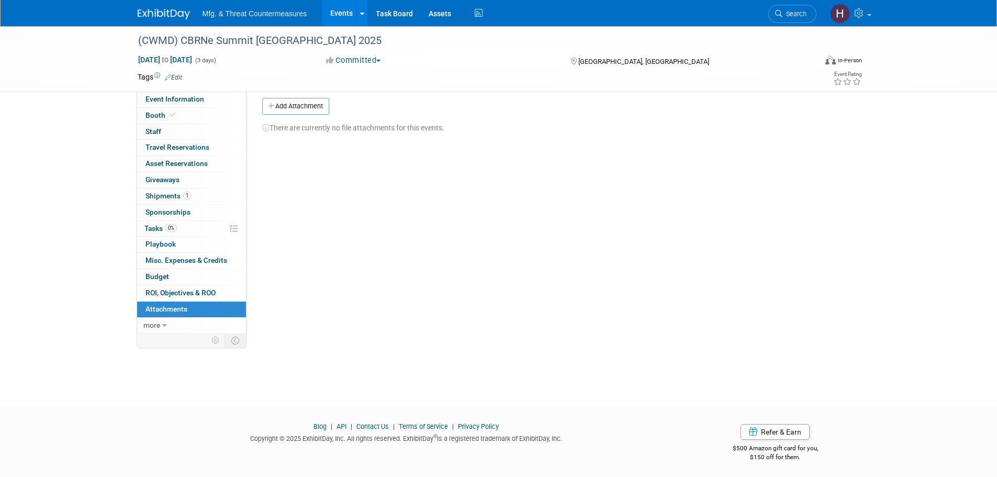
scroll to position [10, 0]
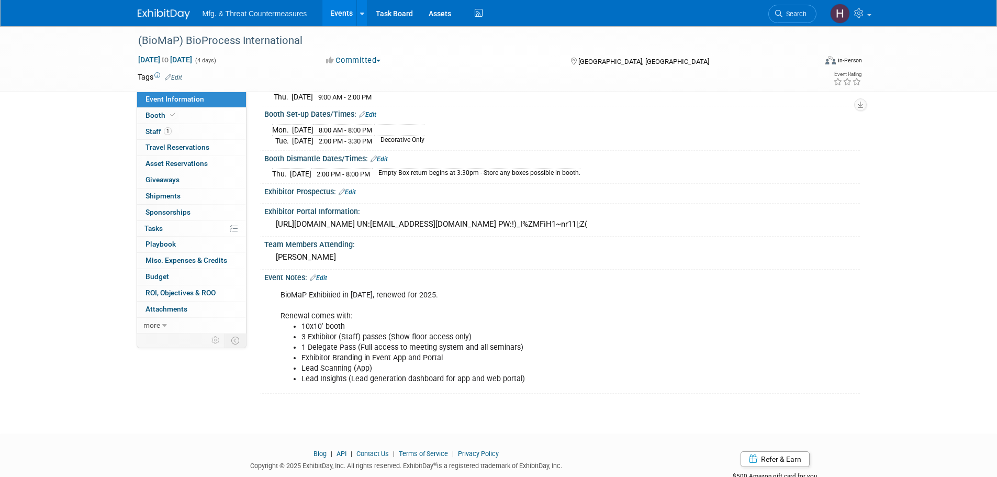
scroll to position [185, 0]
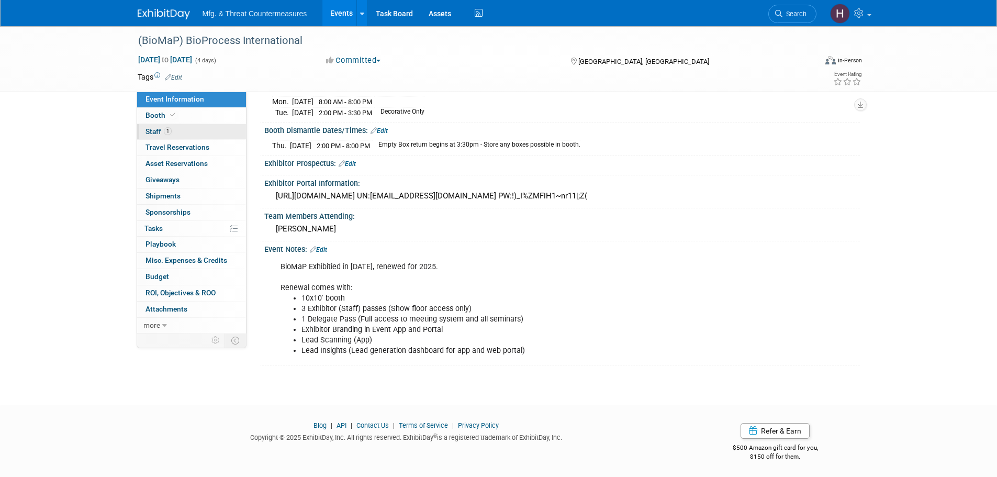
drag, startPoint x: 150, startPoint y: 117, endPoint x: 150, endPoint y: 131, distance: 13.6
click at [150, 117] on span "Booth" at bounding box center [161, 115] width 32 height 8
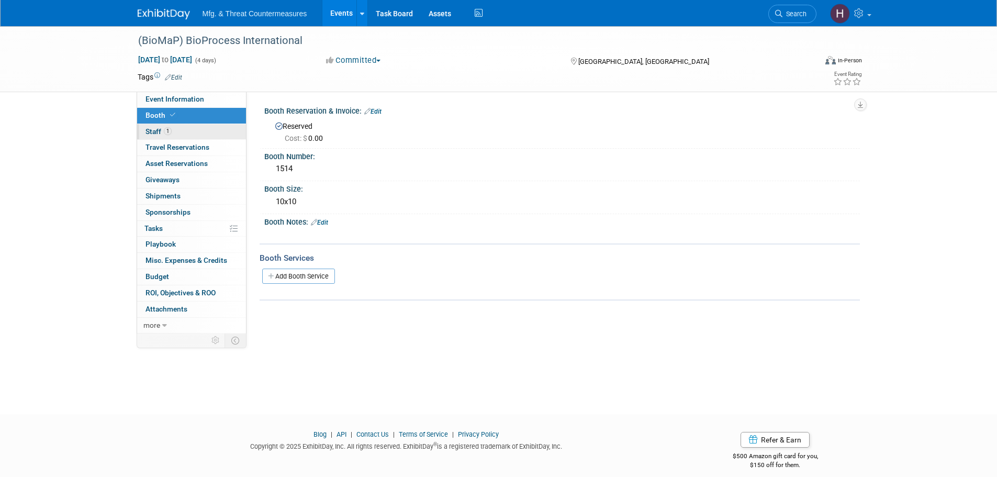
click at [150, 134] on span "Staff 1" at bounding box center [158, 131] width 26 height 8
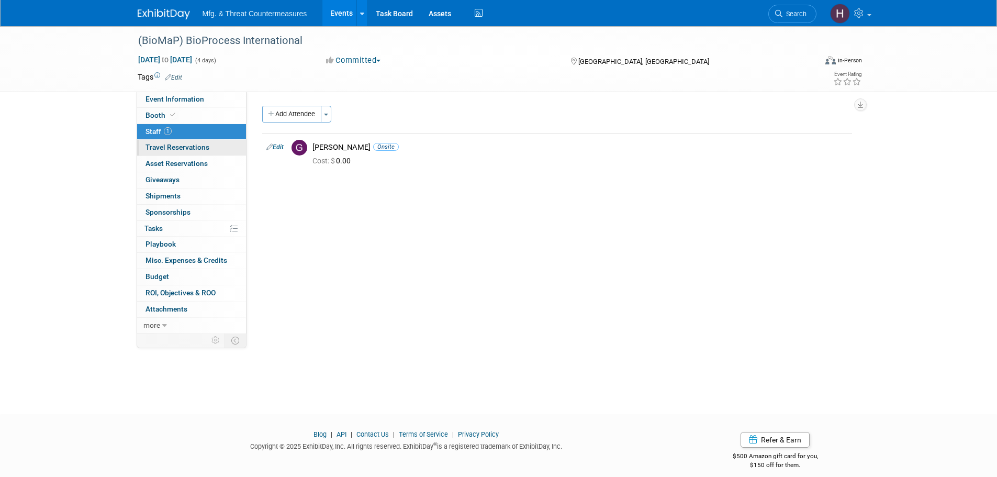
click at [153, 152] on link "0 Travel Reservations 0" at bounding box center [191, 148] width 109 height 16
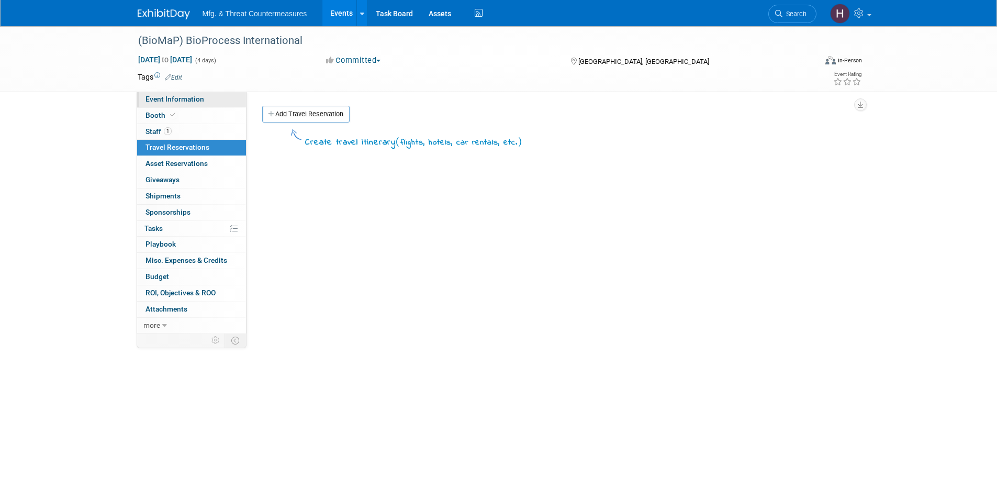
click at [172, 100] on span "Event Information" at bounding box center [174, 99] width 59 height 8
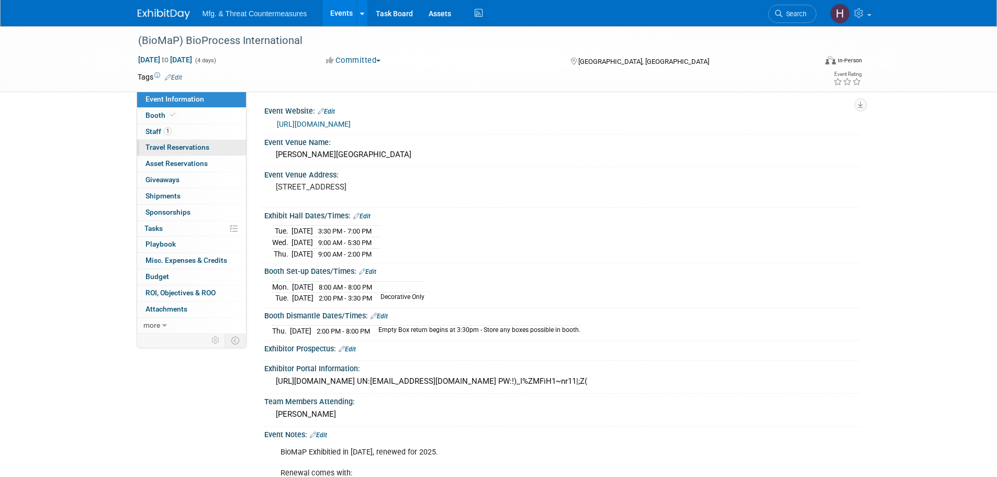
click at [170, 148] on span "Travel Reservations 0" at bounding box center [177, 147] width 64 height 8
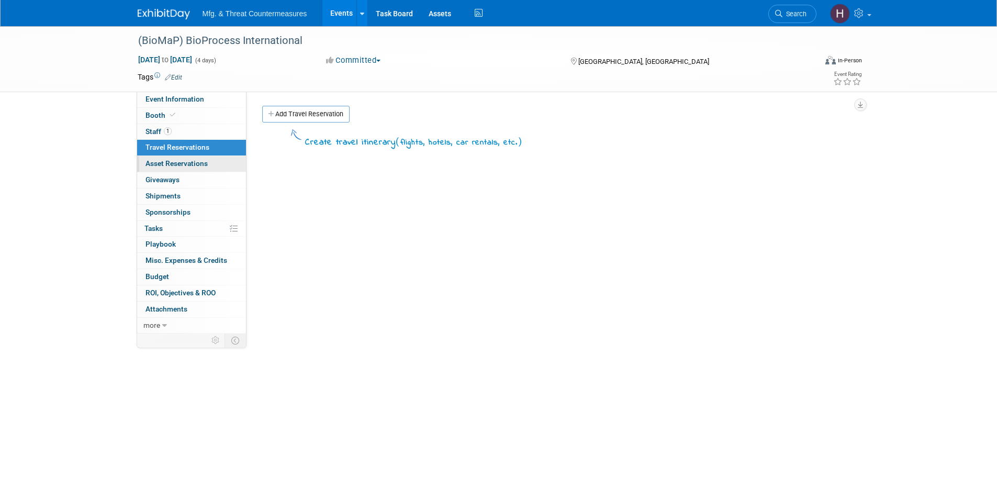
click at [170, 163] on span "Asset Reservations 0" at bounding box center [176, 163] width 62 height 8
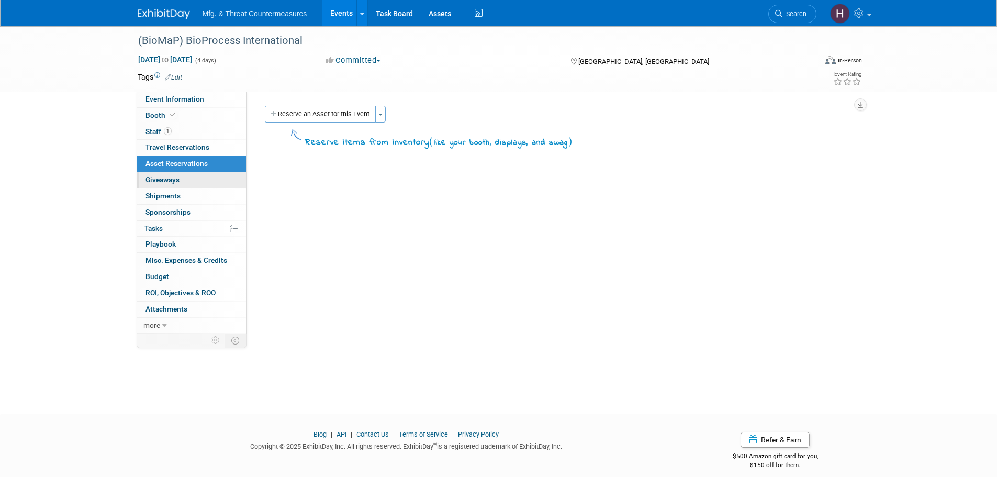
click at [166, 179] on span "Giveaways 0" at bounding box center [162, 179] width 34 height 8
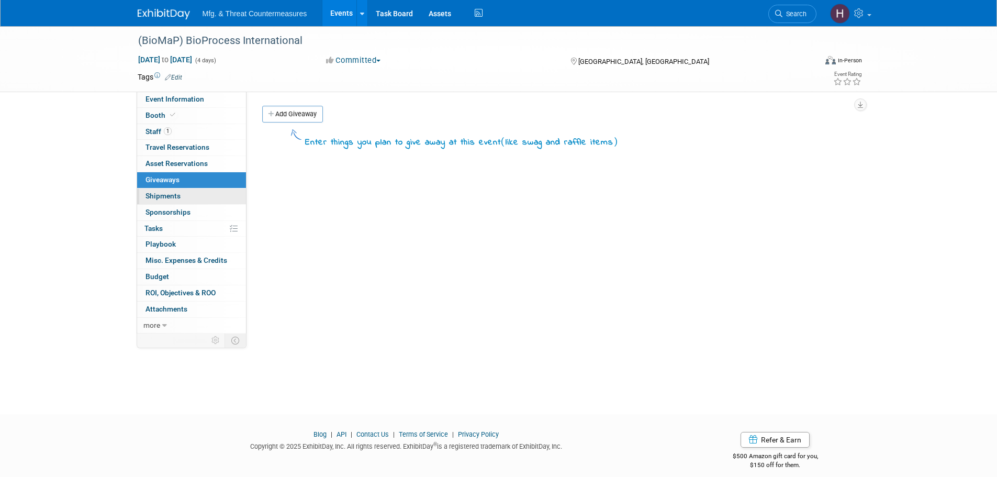
click at [162, 196] on span "Shipments 0" at bounding box center [162, 196] width 35 height 8
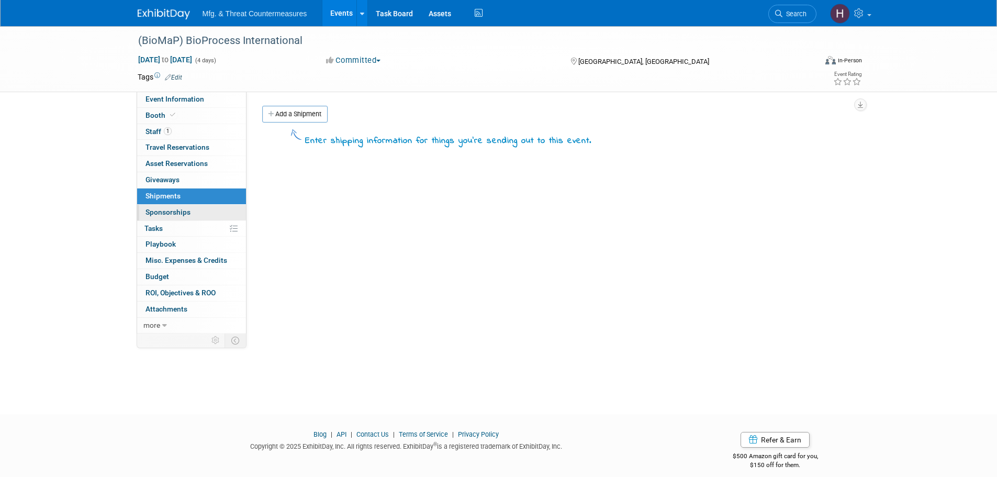
click at [161, 214] on span "Sponsorships 0" at bounding box center [167, 212] width 45 height 8
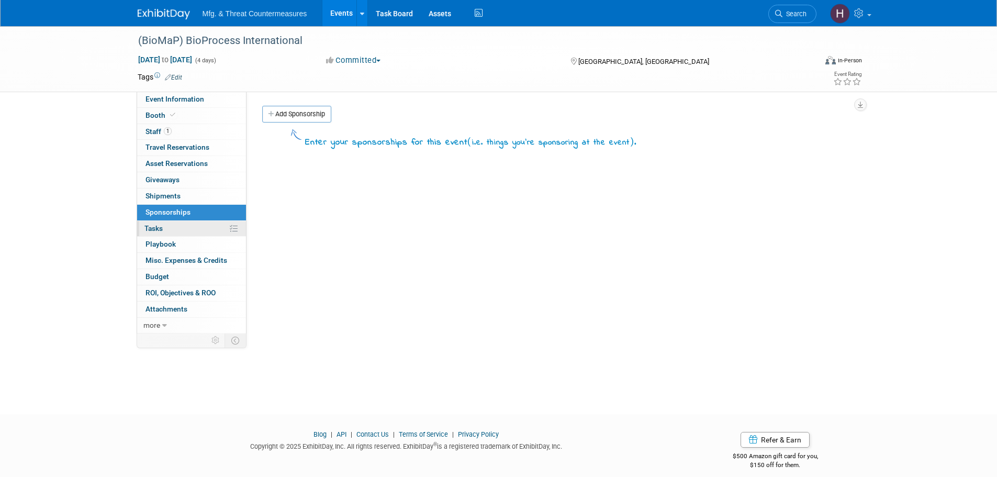
click at [158, 226] on span "Tasks 0%" at bounding box center [153, 228] width 18 height 8
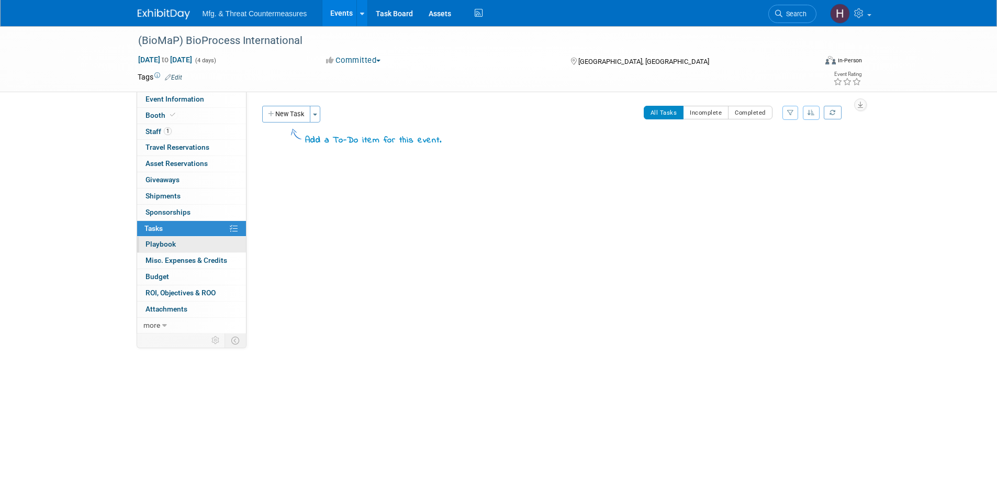
click at [162, 247] on span "Playbook 0" at bounding box center [160, 244] width 30 height 8
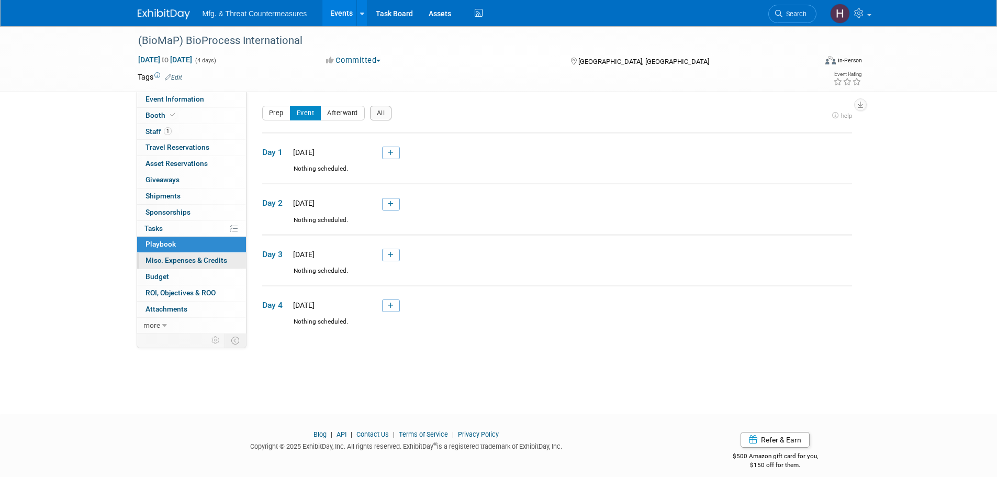
click at [163, 264] on span "Misc. Expenses & Credits 0" at bounding box center [186, 260] width 82 height 8
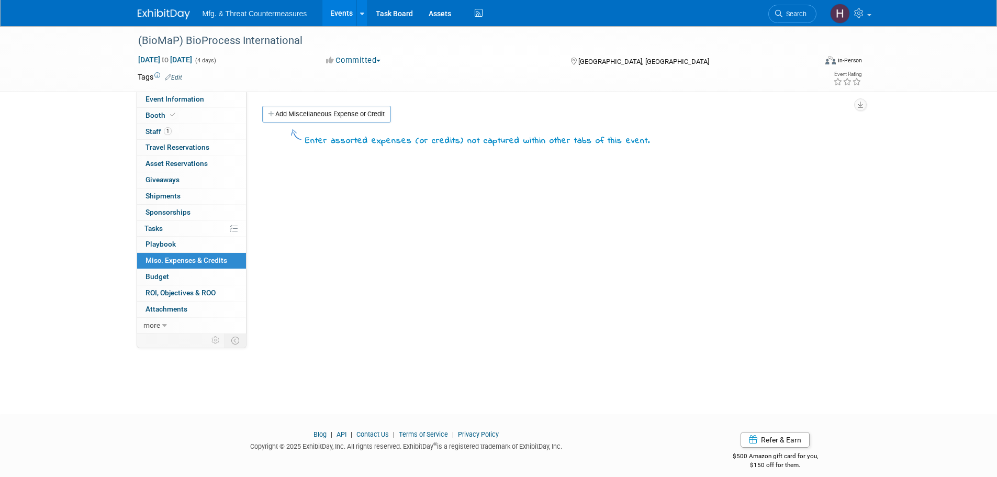
click at [161, 280] on span "Budget" at bounding box center [157, 276] width 24 height 8
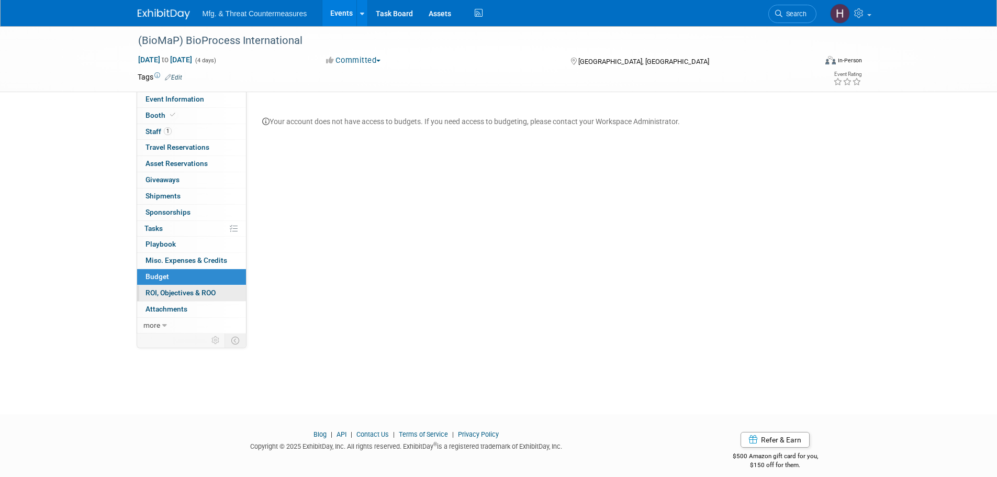
click at [156, 293] on span "ROI, Objectives & ROO 0" at bounding box center [180, 292] width 70 height 8
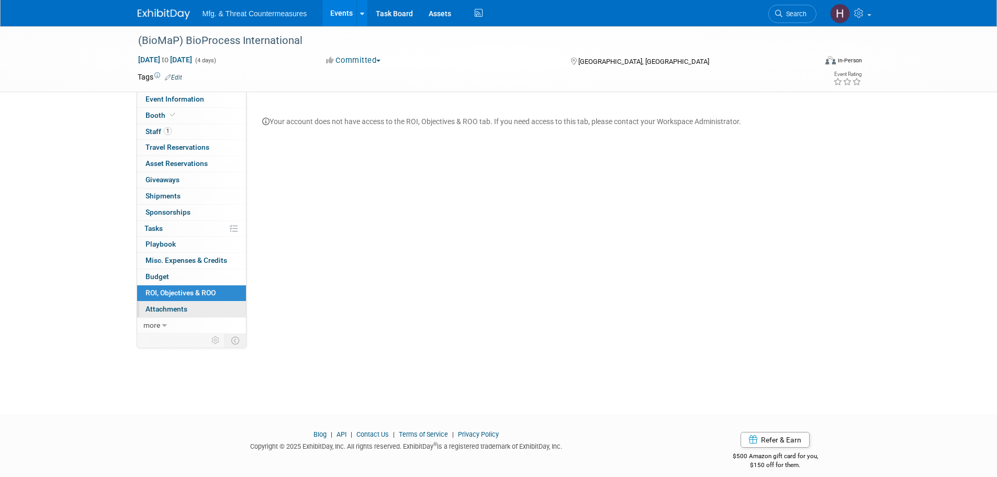
click at [158, 308] on span "Attachments 0" at bounding box center [166, 309] width 42 height 8
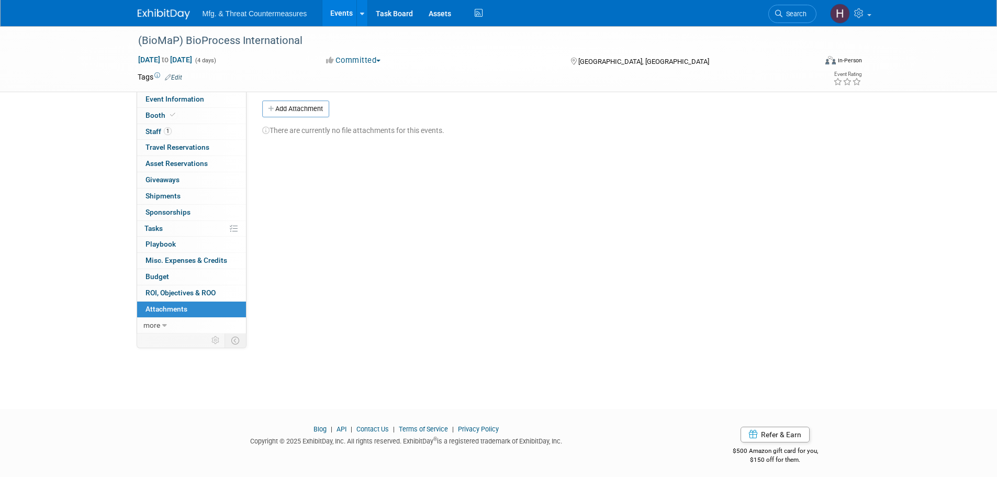
scroll to position [10, 0]
